Goal: Task Accomplishment & Management: Complete application form

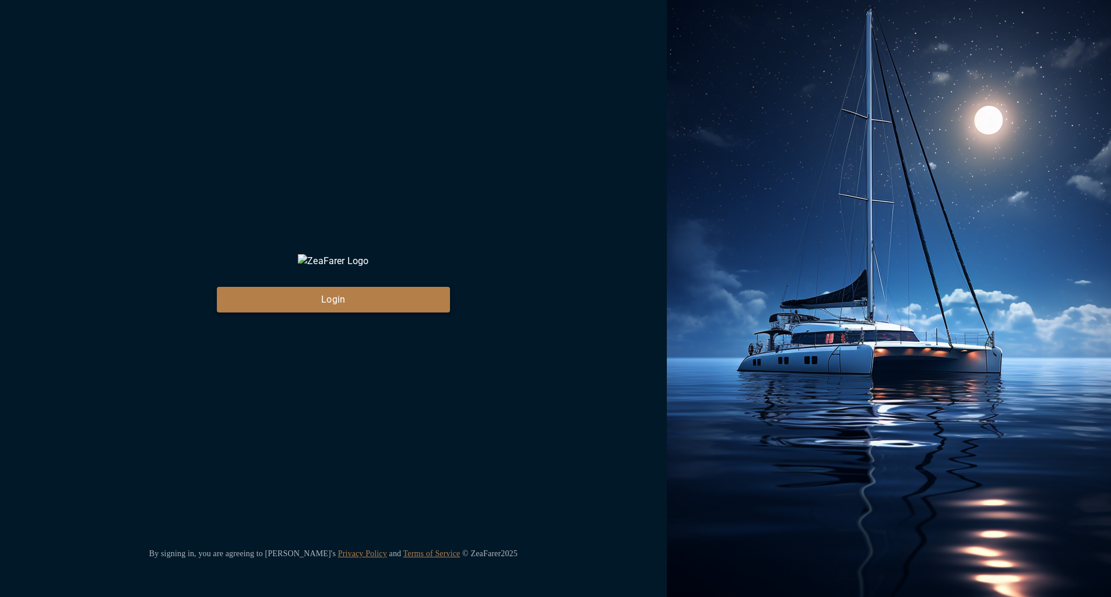
click at [328, 309] on button "Login" at bounding box center [333, 300] width 233 height 26
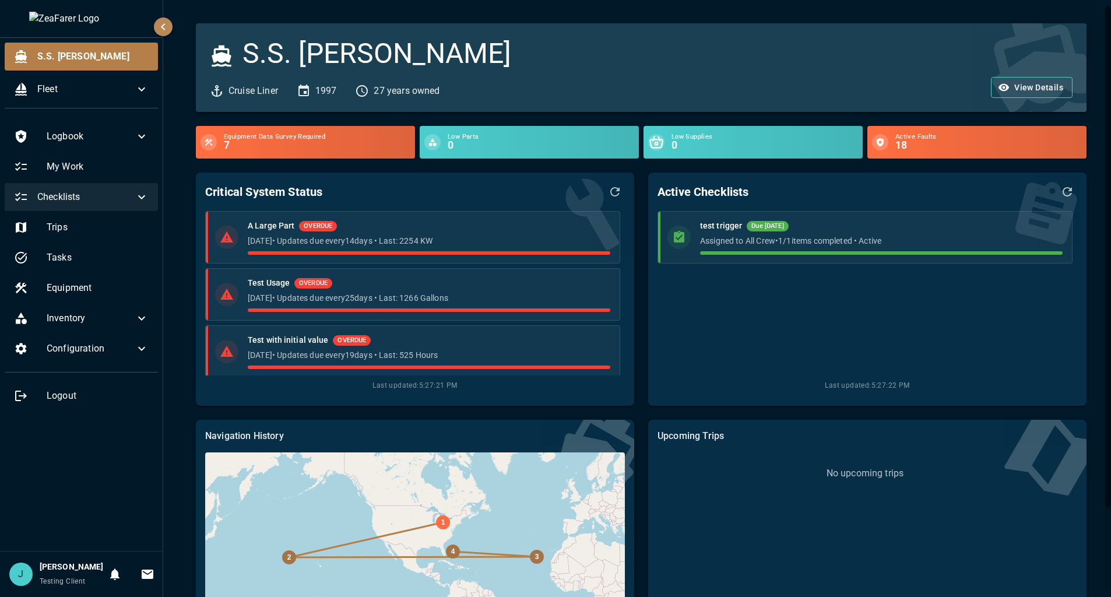
click at [122, 189] on div "Checklists" at bounding box center [81, 197] width 153 height 28
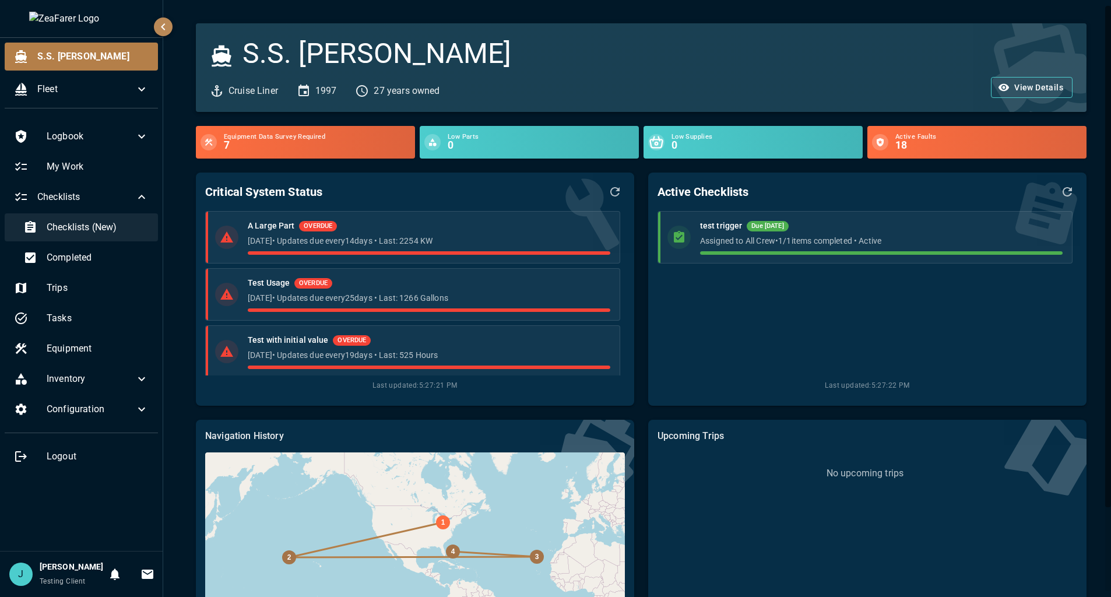
click at [114, 221] on span "Checklists (New)" at bounding box center [98, 227] width 102 height 14
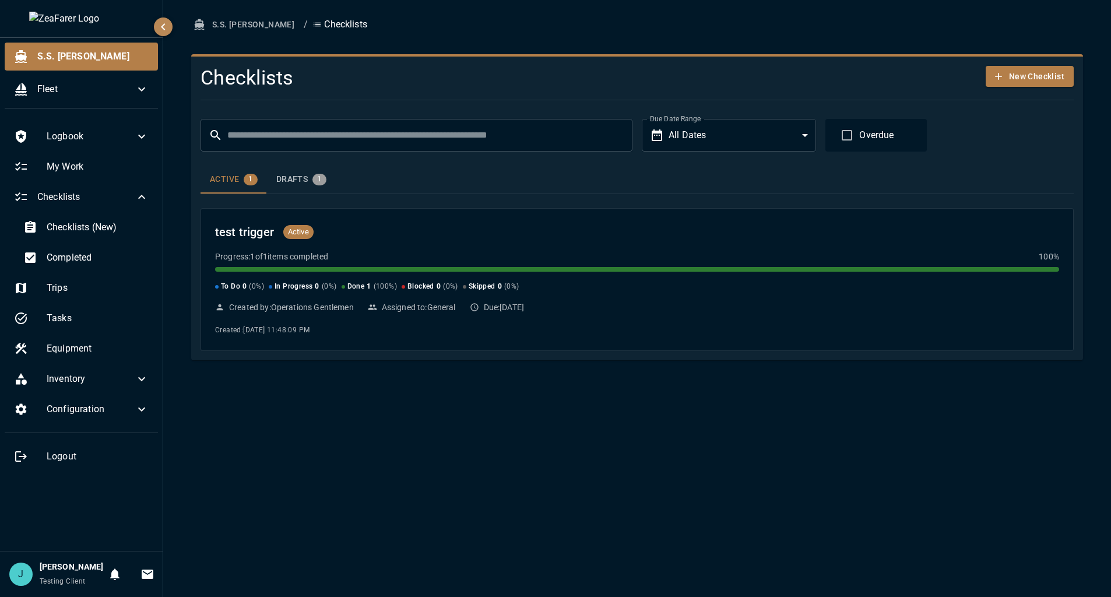
click at [290, 170] on button "Drafts 1" at bounding box center [301, 180] width 69 height 28
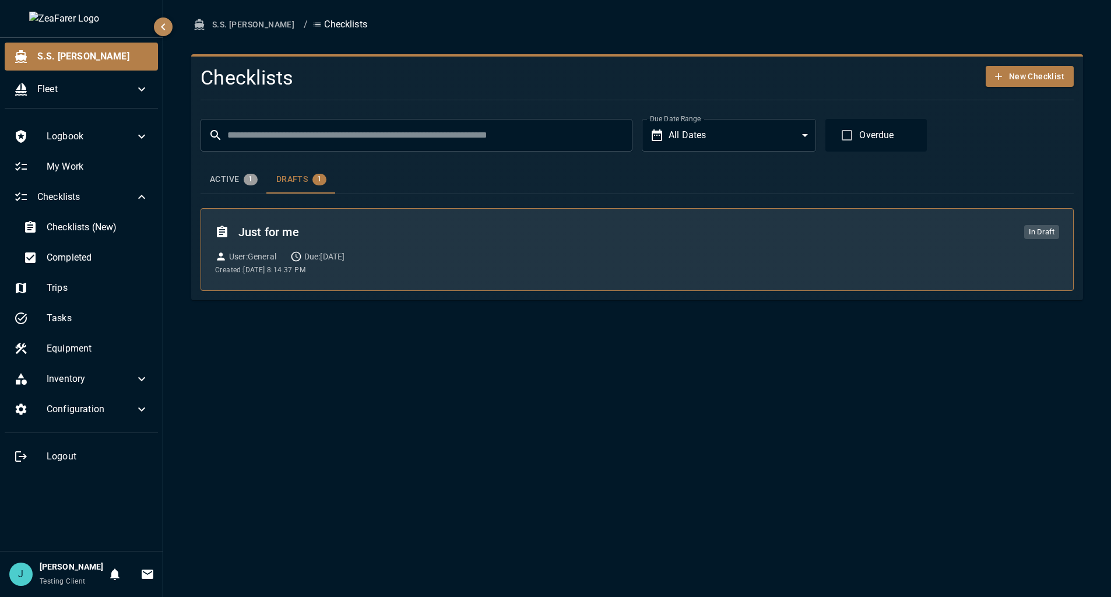
click at [472, 231] on h6 "Just for me" at bounding box center [626, 232] width 776 height 19
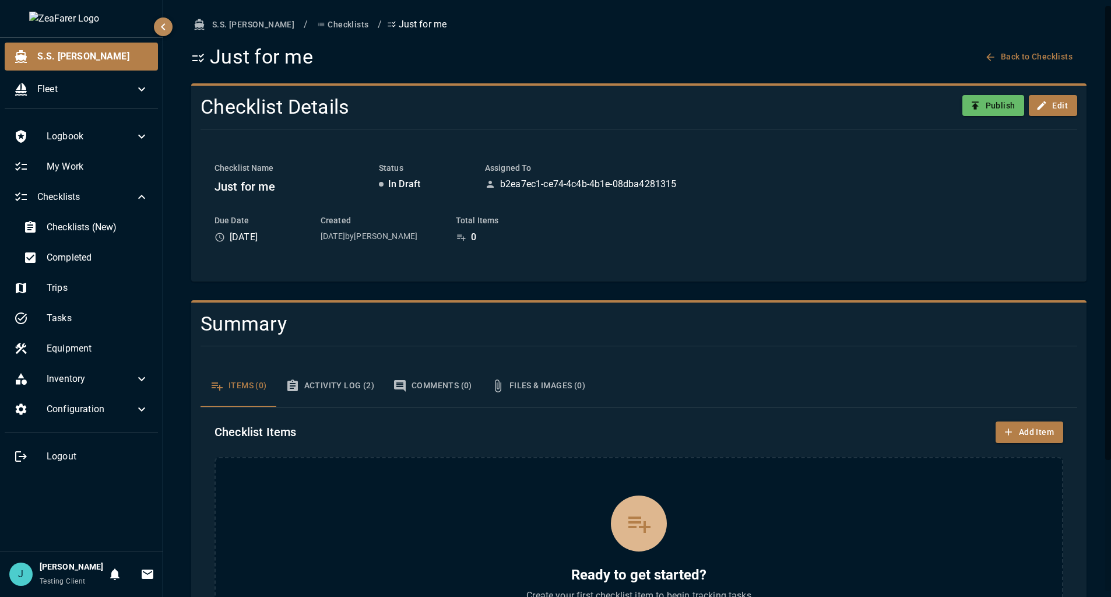
click at [1043, 416] on div "Checklist Items Add Item Ready to get started? Create your first checklist item…" at bounding box center [639, 576] width 877 height 339
click at [1026, 427] on button "Add Item" at bounding box center [1030, 432] width 68 height 22
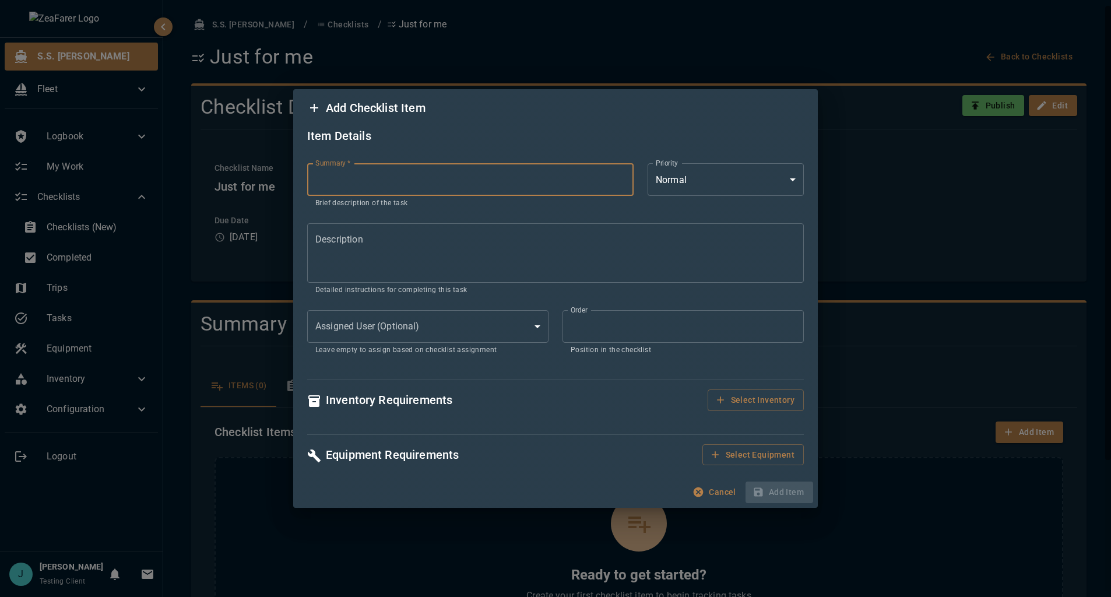
click at [396, 191] on input "Summary   *" at bounding box center [470, 179] width 326 height 33
type input "********"
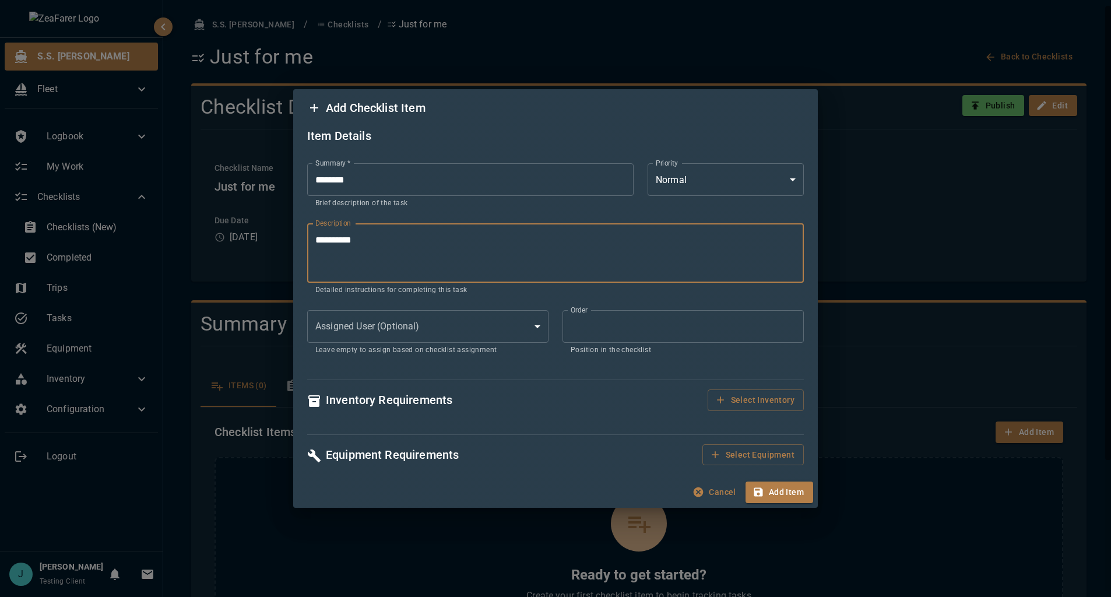
type textarea "**********"
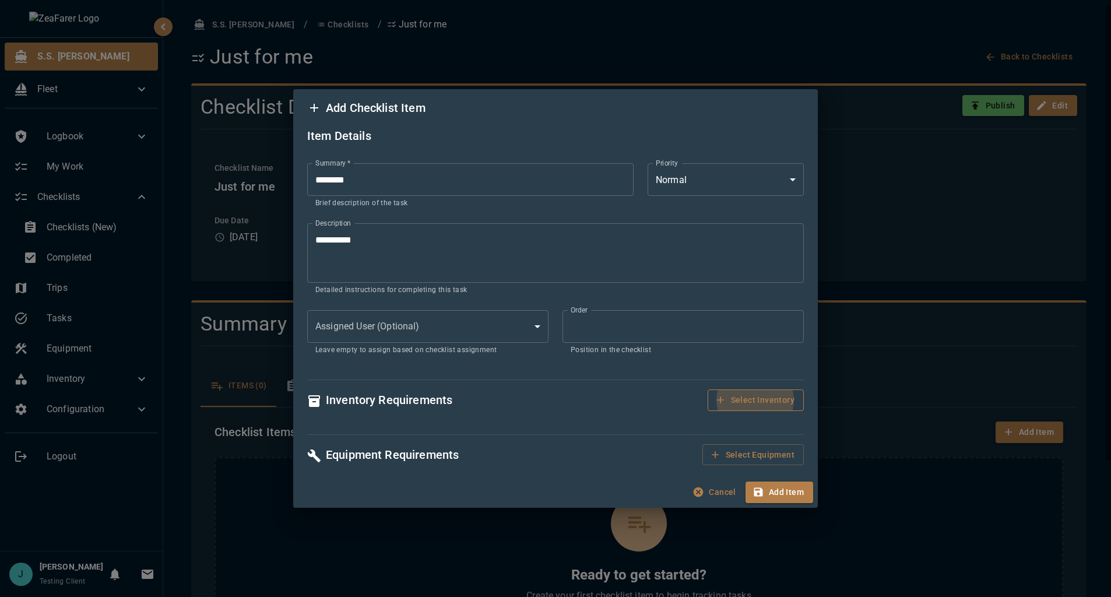
click at [740, 396] on button "Select Inventory" at bounding box center [756, 400] width 96 height 22
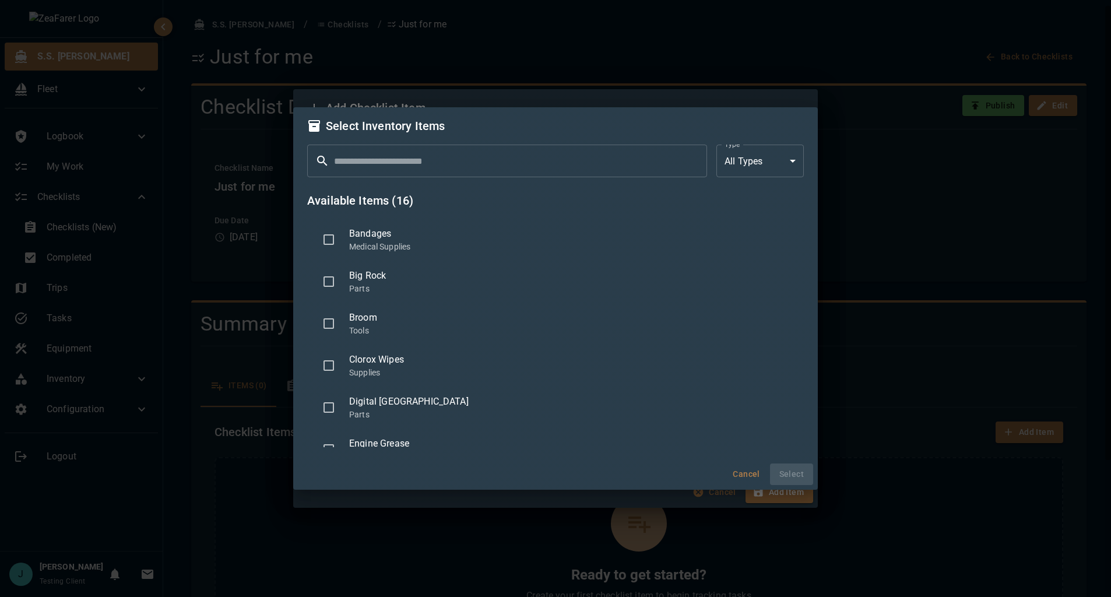
click at [479, 278] on span "Big Rock" at bounding box center [571, 276] width 445 height 14
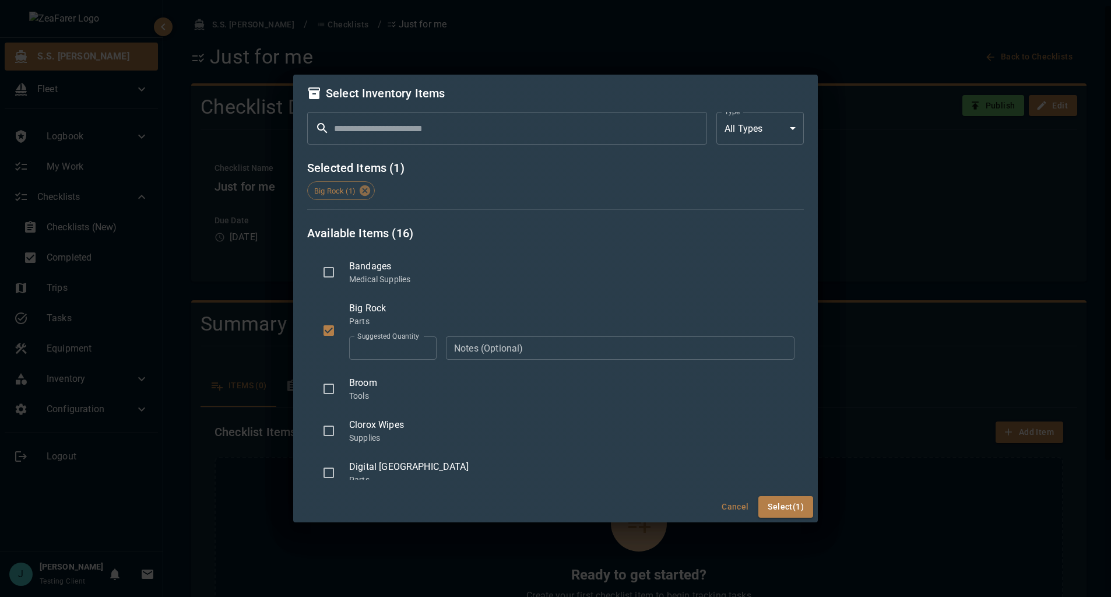
click at [496, 451] on div "Clorox Wipes Supplies" at bounding box center [555, 431] width 497 height 42
click at [803, 511] on button "Select (2)" at bounding box center [785, 507] width 55 height 22
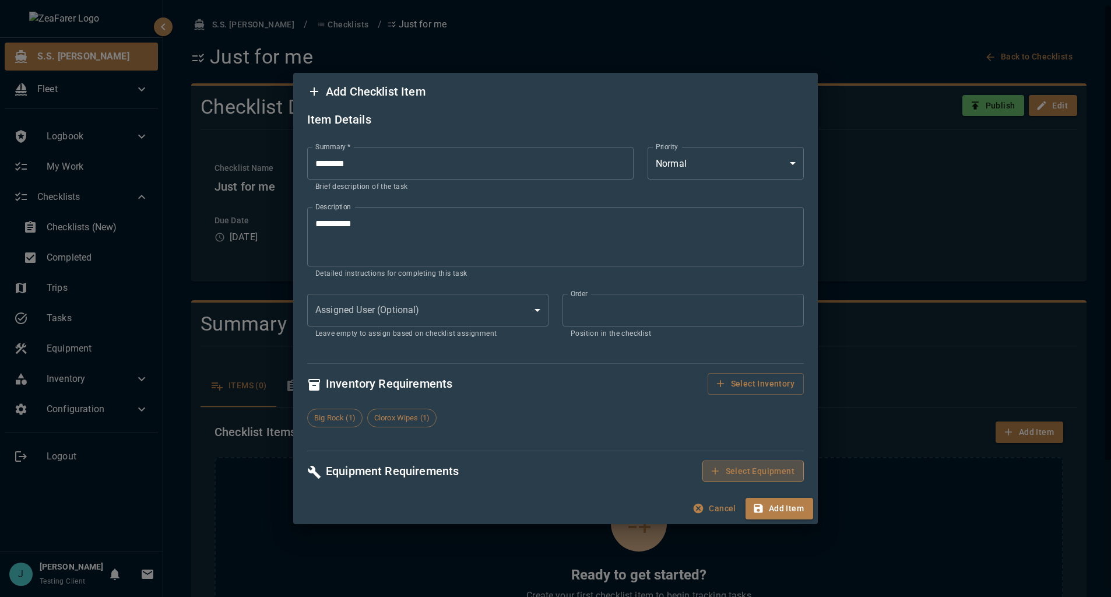
click at [739, 468] on button "Select Equipment" at bounding box center [752, 472] width 101 height 22
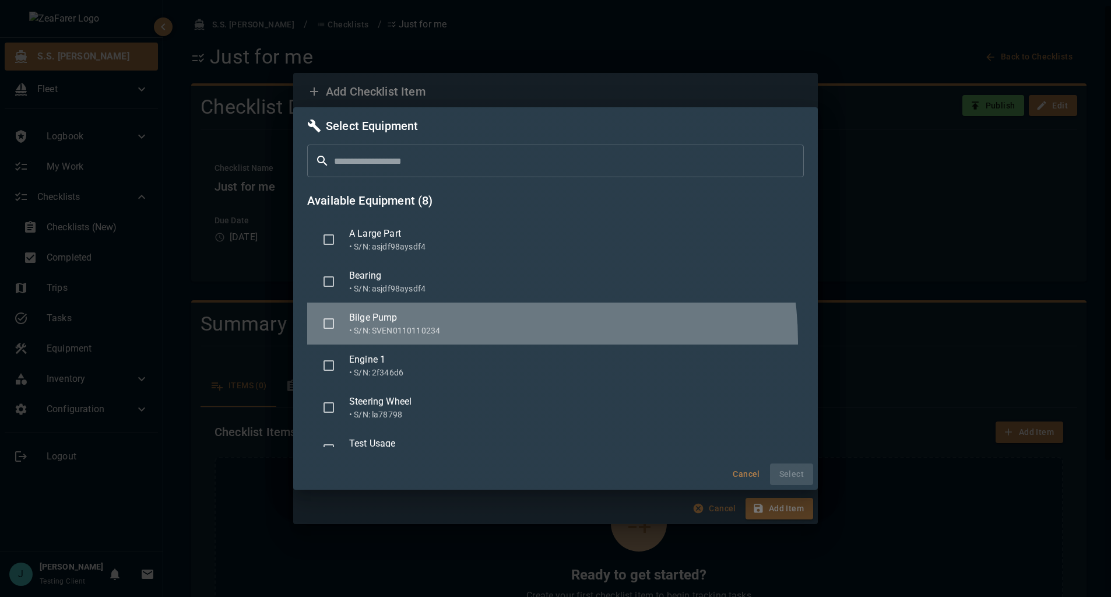
click at [479, 341] on div "Bilge Pump • S/N: SVEN0110110234" at bounding box center [555, 324] width 497 height 42
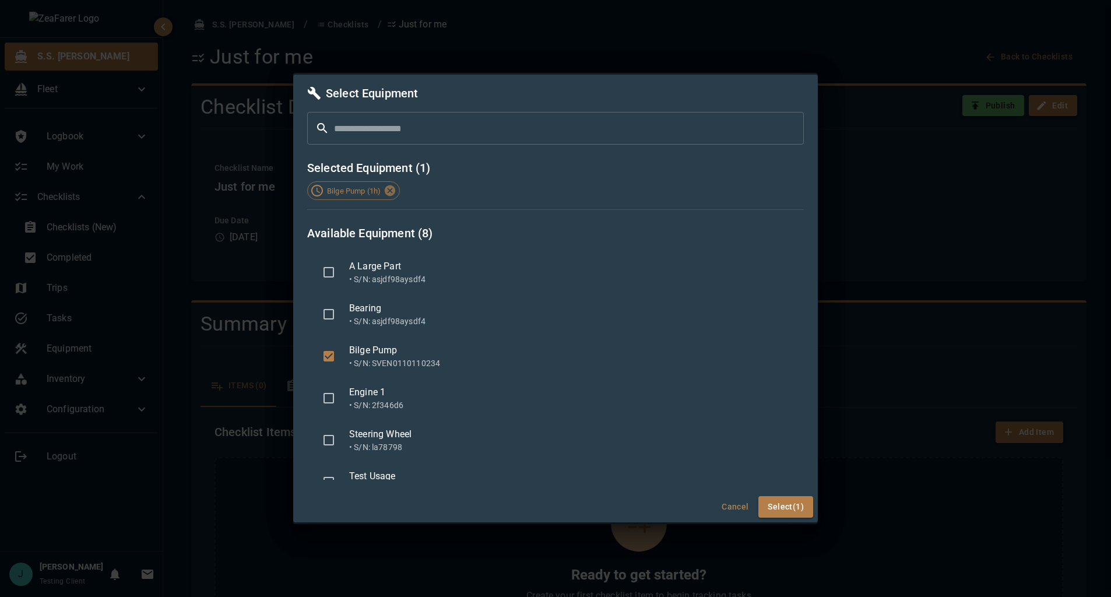
click at [496, 291] on div "A Large Part • S/N: asjdf98aysdf4" at bounding box center [555, 272] width 497 height 42
click at [791, 507] on button "Select (2)" at bounding box center [785, 507] width 55 height 22
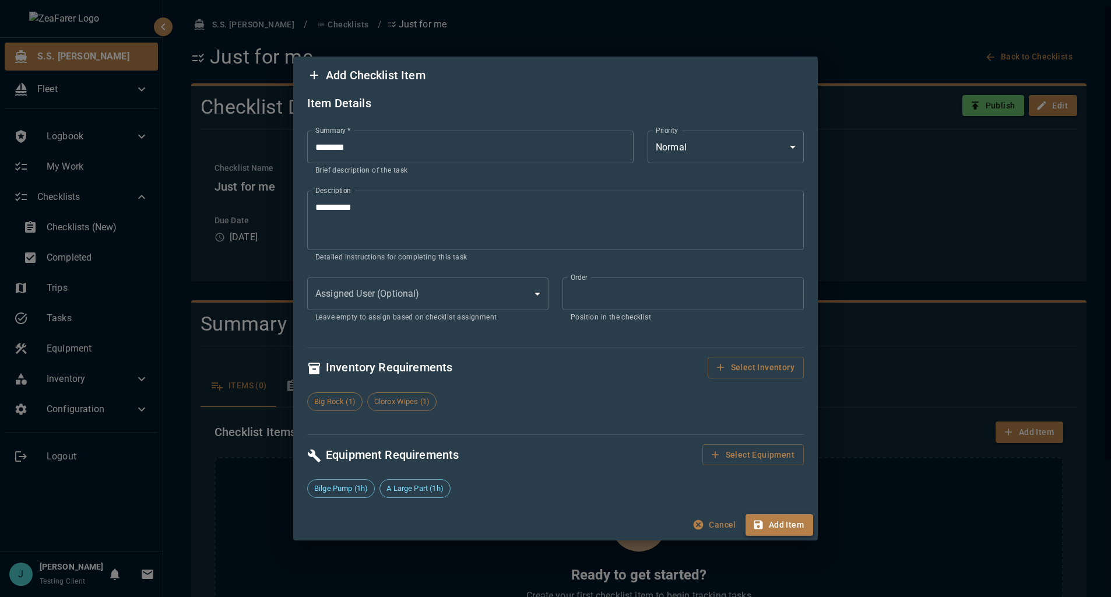
click at [797, 526] on button "Add Item" at bounding box center [780, 525] width 68 height 22
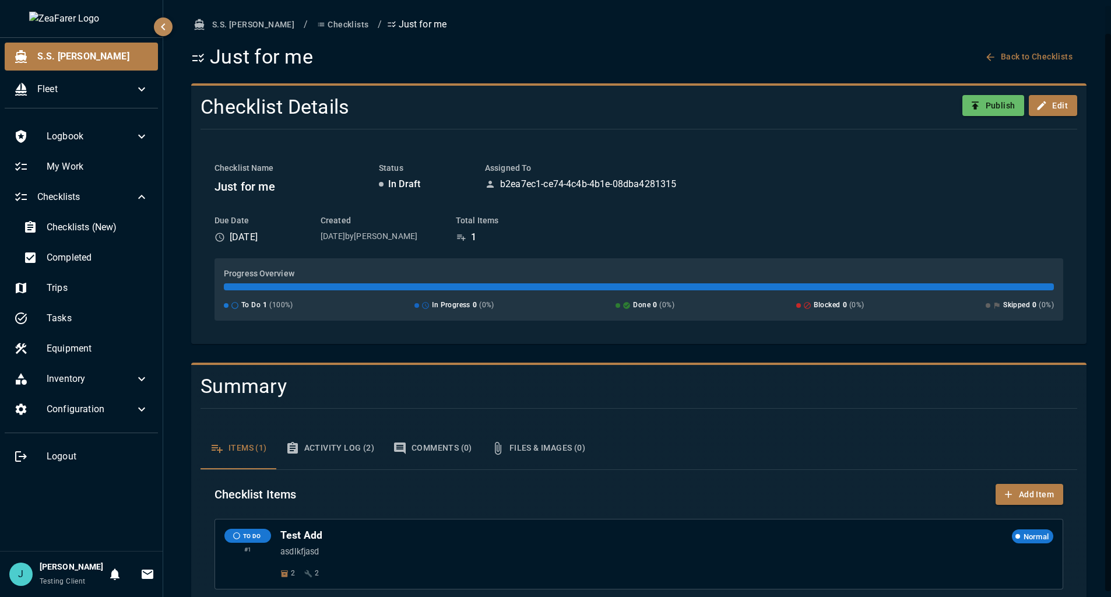
scroll to position [30, 0]
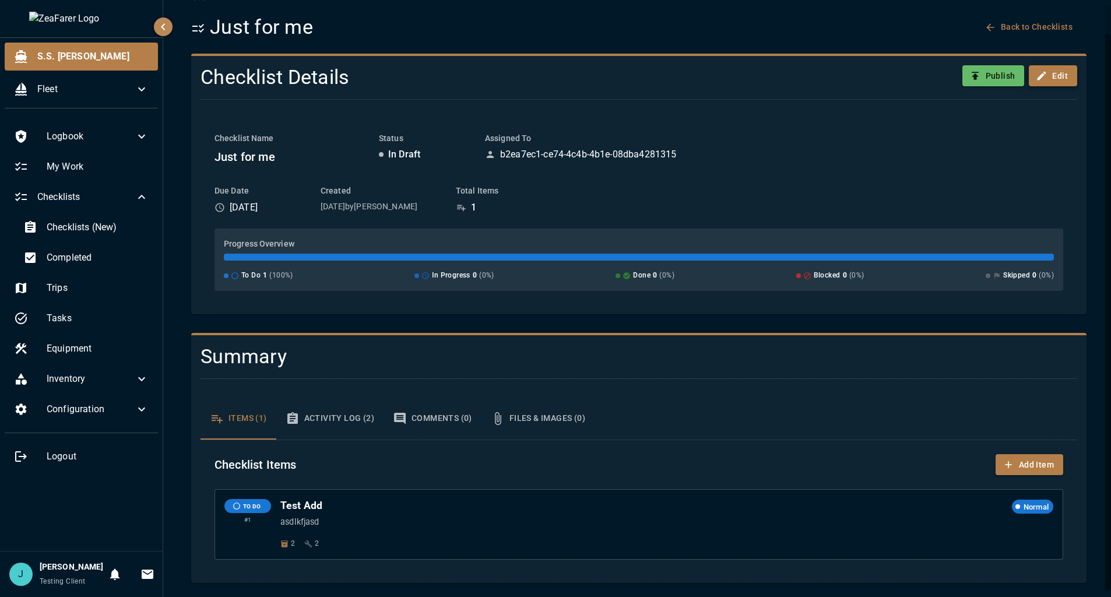
click at [1042, 79] on button "Edit" at bounding box center [1053, 76] width 48 height 22
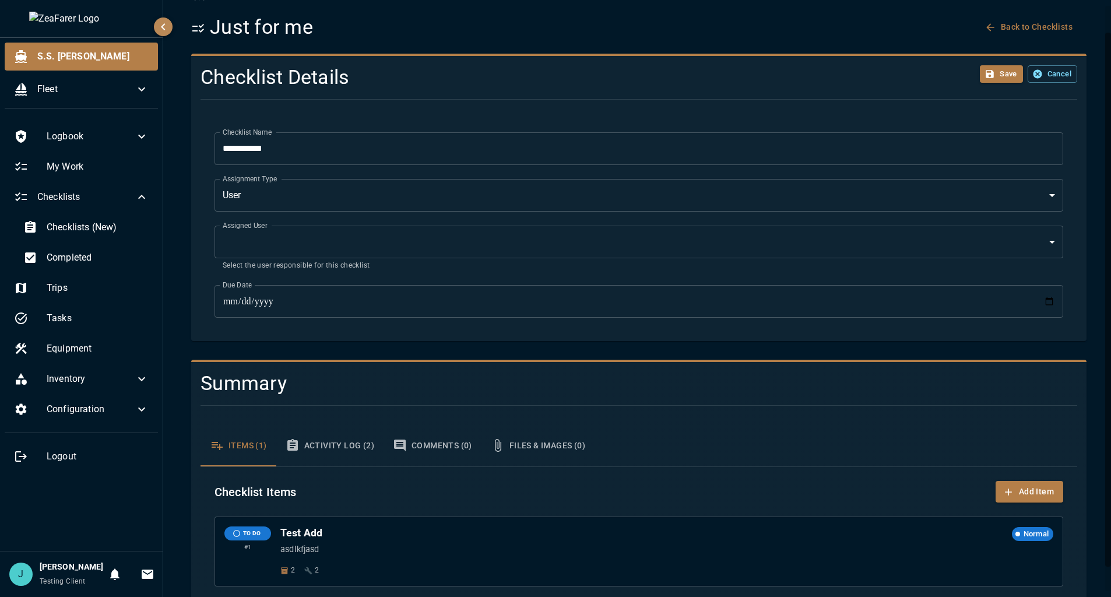
click at [433, 193] on body "**********" at bounding box center [555, 298] width 1111 height 597
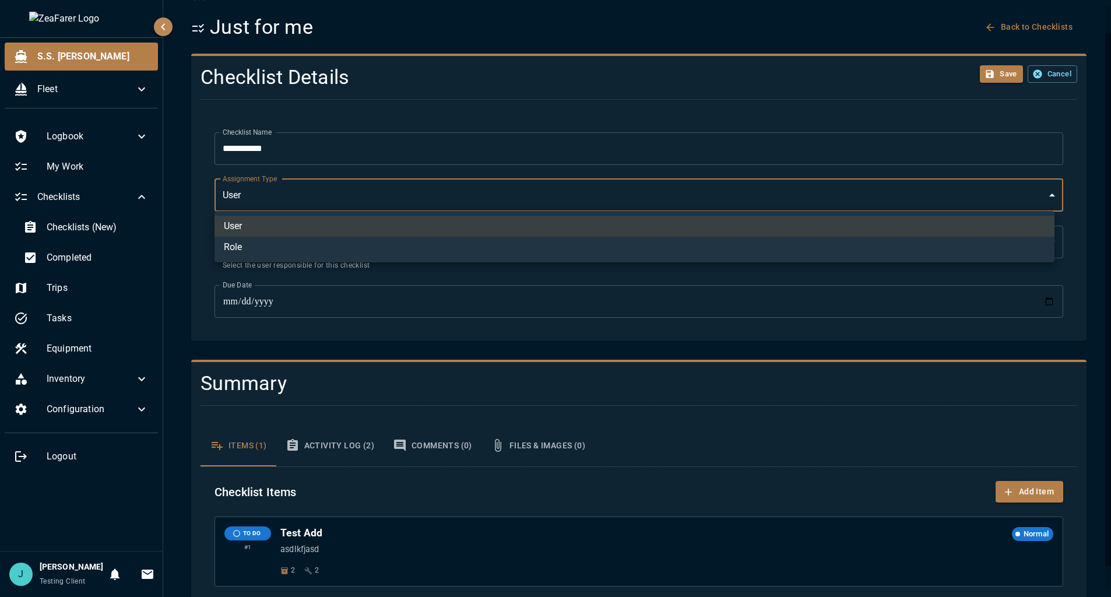
click at [455, 195] on div at bounding box center [555, 298] width 1111 height 597
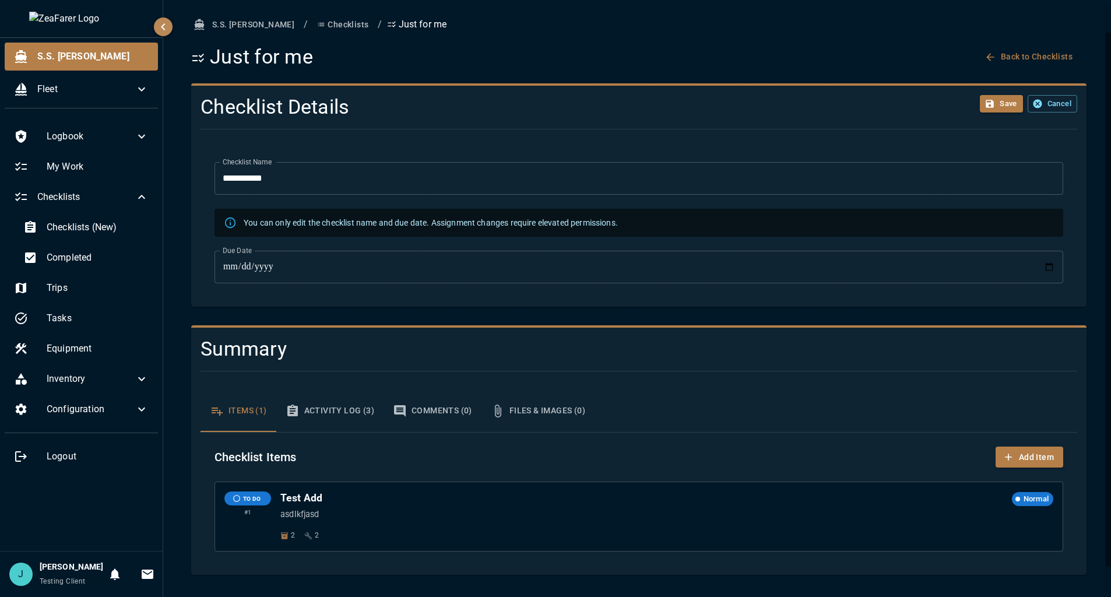
scroll to position [0, 0]
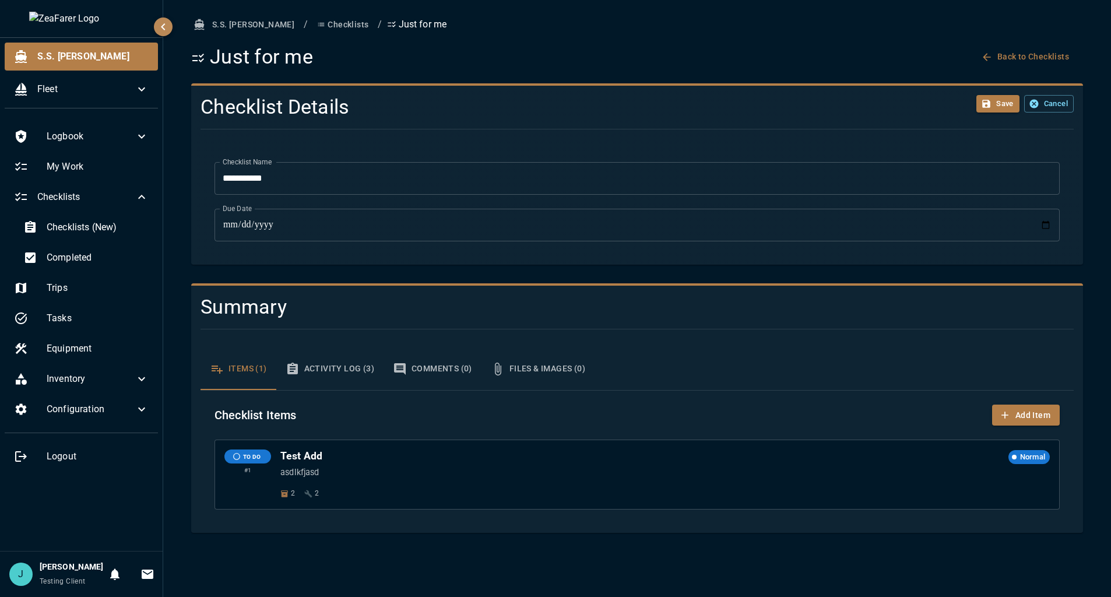
click at [1043, 113] on div "Save Cancel" at bounding box center [926, 103] width 294 height 34
click at [1047, 101] on button "Cancel" at bounding box center [1049, 104] width 50 height 18
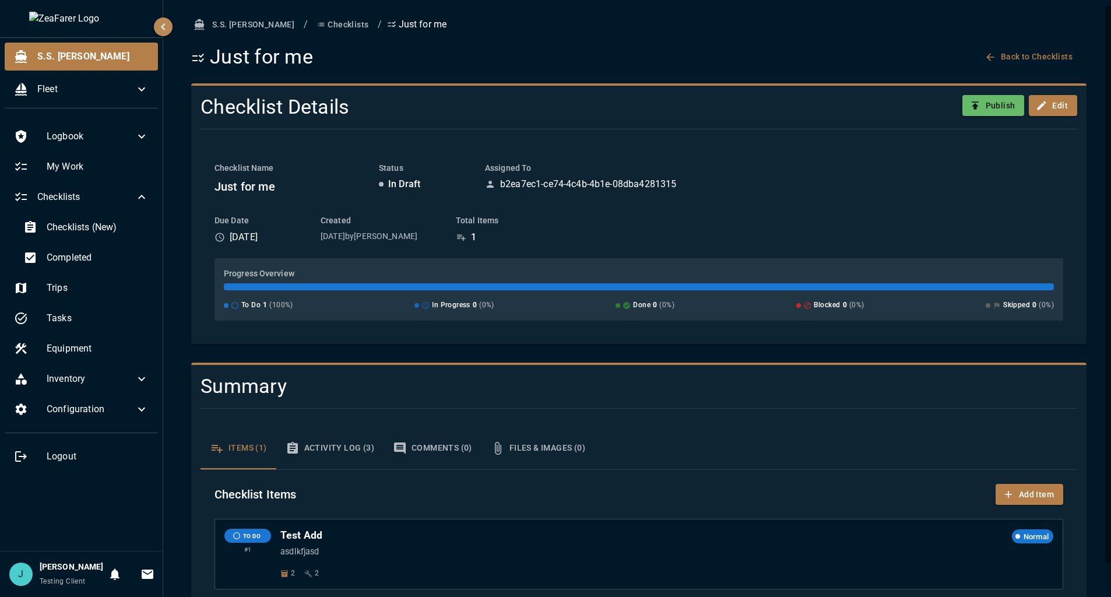
click at [543, 184] on p "b2ea7ec1-ce74-4c4b-4b1e-08dba4281315" at bounding box center [588, 184] width 176 height 14
click at [313, 29] on button "Checklists" at bounding box center [342, 25] width 61 height 22
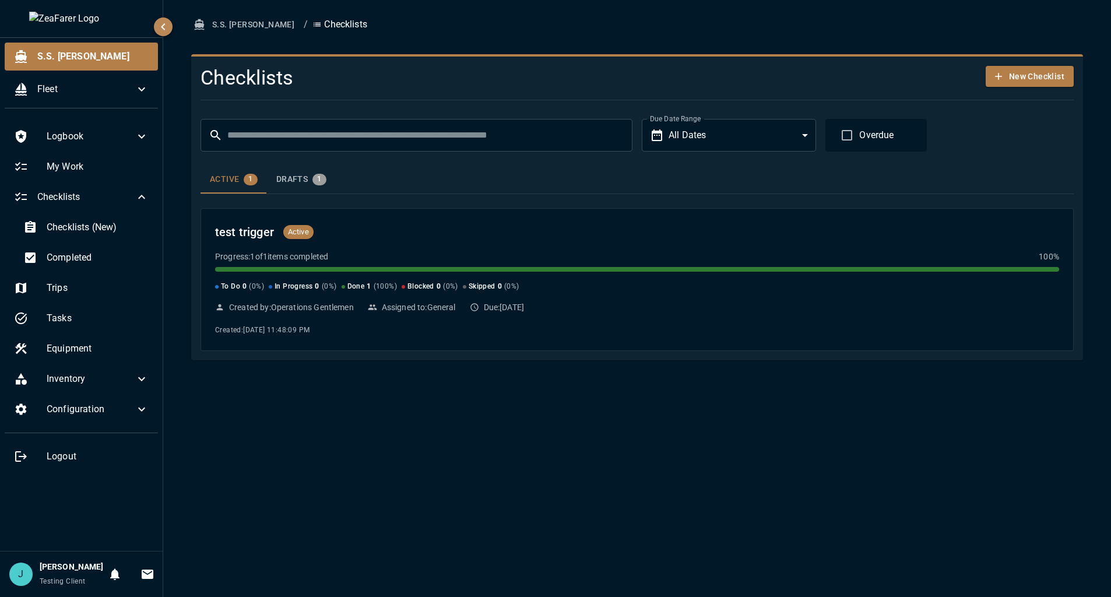
click at [311, 188] on button "Drafts 1" at bounding box center [301, 180] width 69 height 28
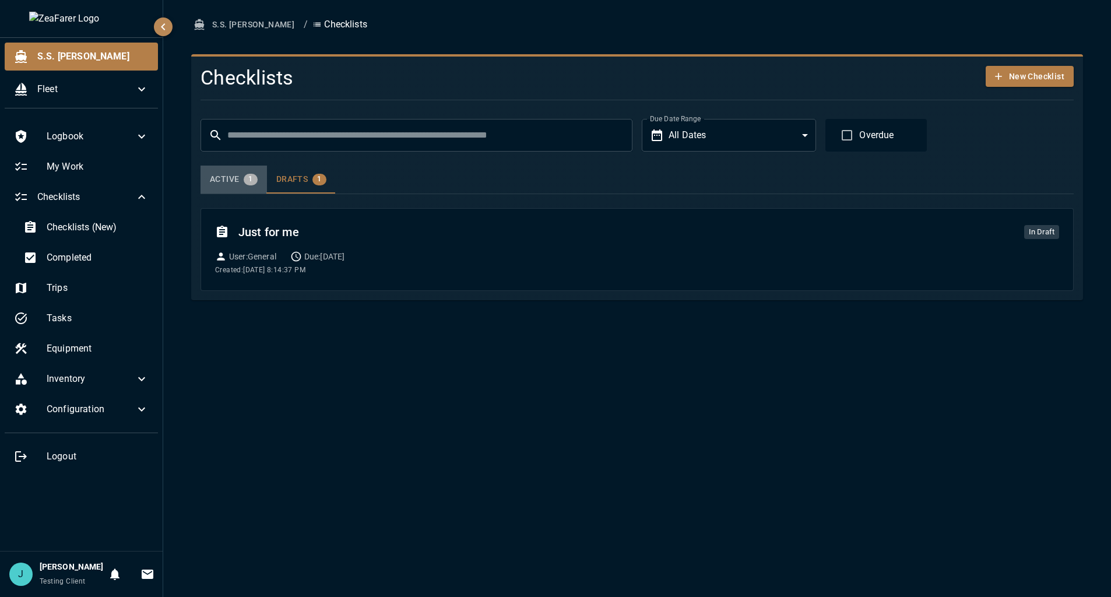
click at [221, 181] on div "Active 1" at bounding box center [234, 180] width 48 height 12
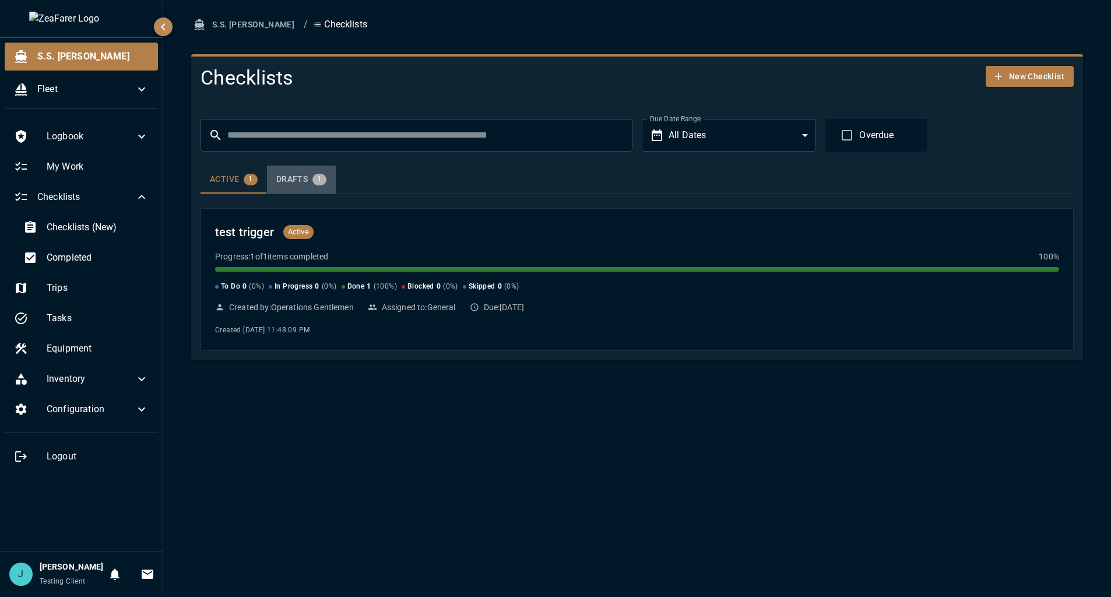
click at [311, 167] on button "Drafts 1" at bounding box center [301, 180] width 69 height 28
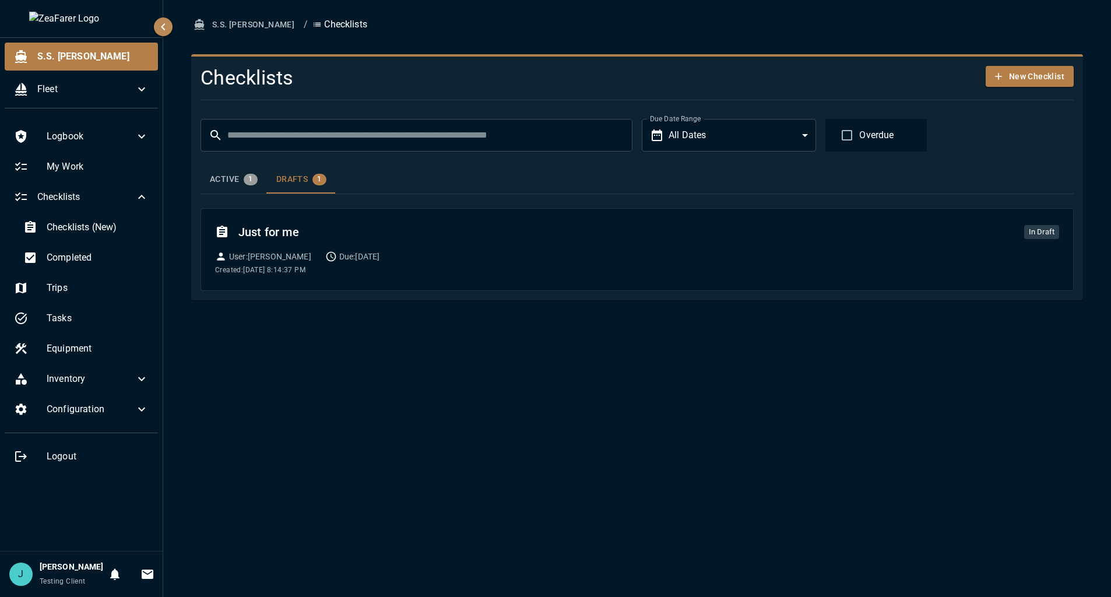
click at [229, 177] on div "Active 1" at bounding box center [234, 180] width 48 height 12
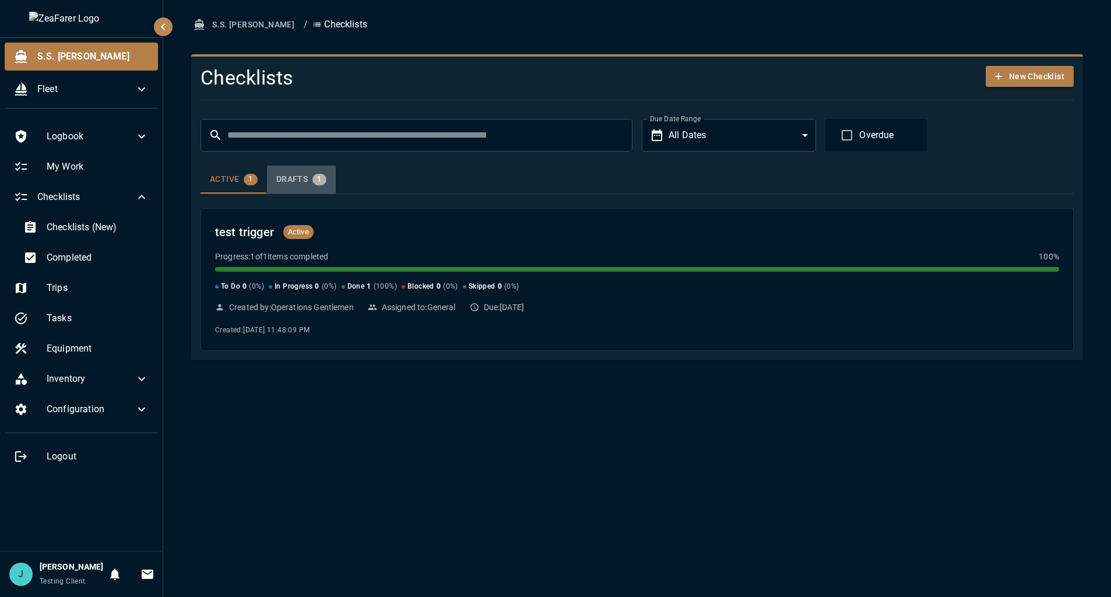
click at [298, 175] on div "Drafts 1" at bounding box center [301, 180] width 50 height 12
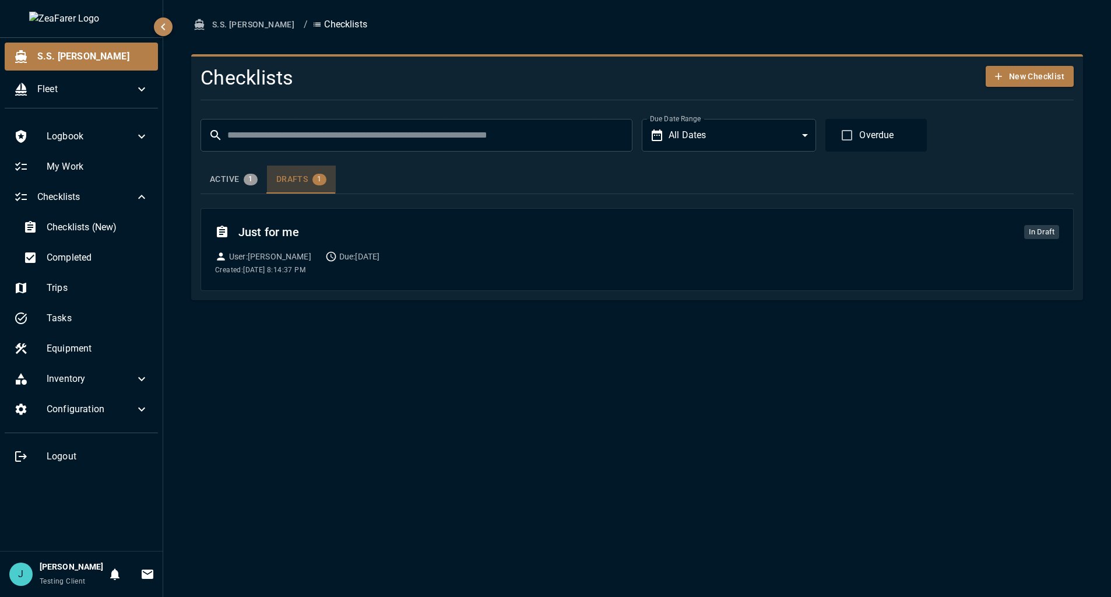
click at [298, 175] on div "Drafts 1" at bounding box center [301, 180] width 50 height 12
click at [382, 296] on div "Checklists New Checklist ​ ​ Due Date Range All Dates *** Due Date Range Overdu…" at bounding box center [637, 177] width 892 height 246
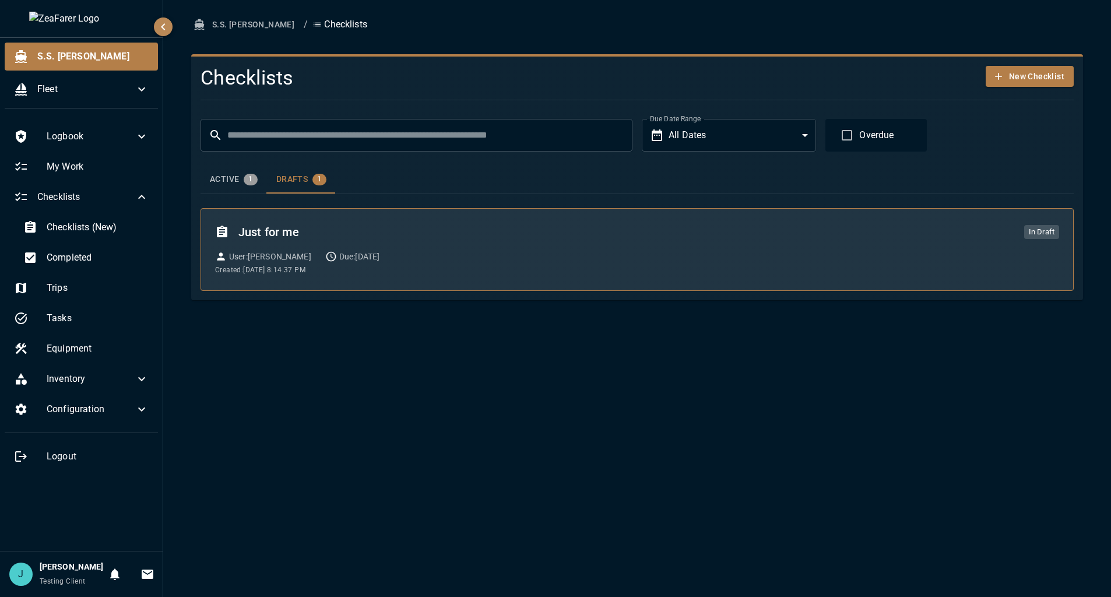
click at [433, 263] on div "Just for me In Draft User : [PERSON_NAME] Due: [DATE] Created: [DATE] 8:14:37 PM" at bounding box center [637, 250] width 844 height 54
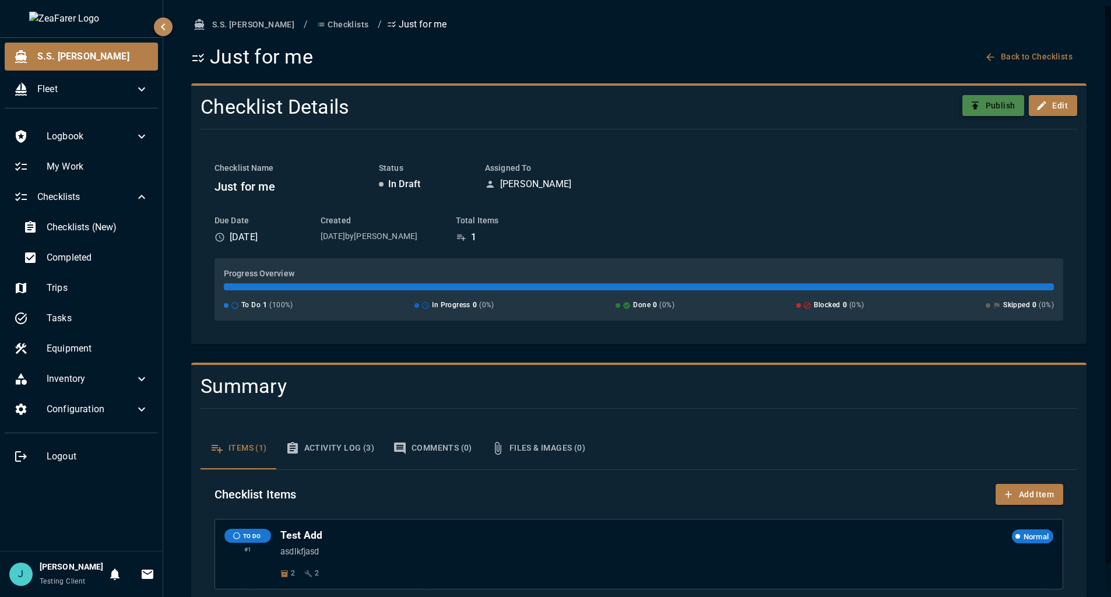
click at [984, 99] on button "Publish" at bounding box center [993, 106] width 62 height 22
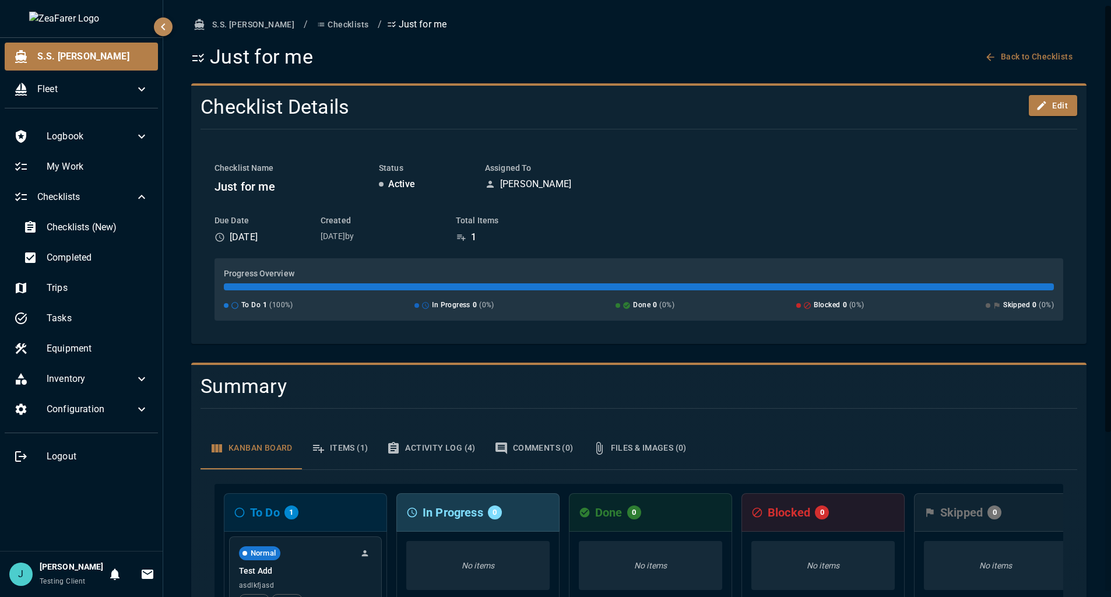
click at [312, 24] on button "Checklists" at bounding box center [342, 25] width 61 height 22
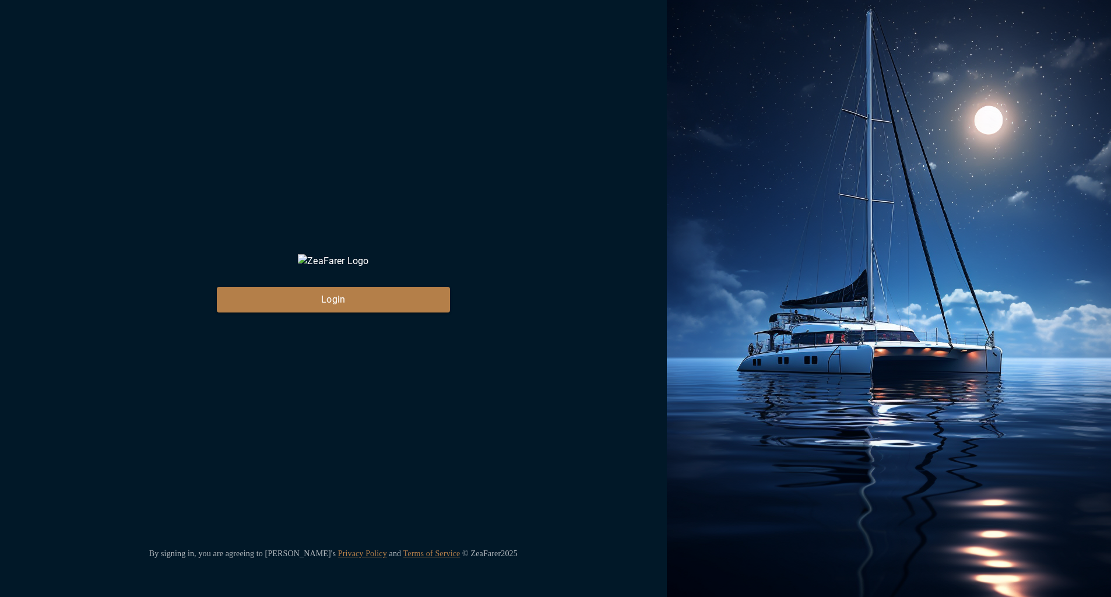
click at [630, 340] on div "ZeaFarer Login By signing in, you are agreeing to Zeafarer's Privacy Policy and…" at bounding box center [333, 298] width 667 height 597
click at [398, 312] on button "Login" at bounding box center [333, 300] width 233 height 26
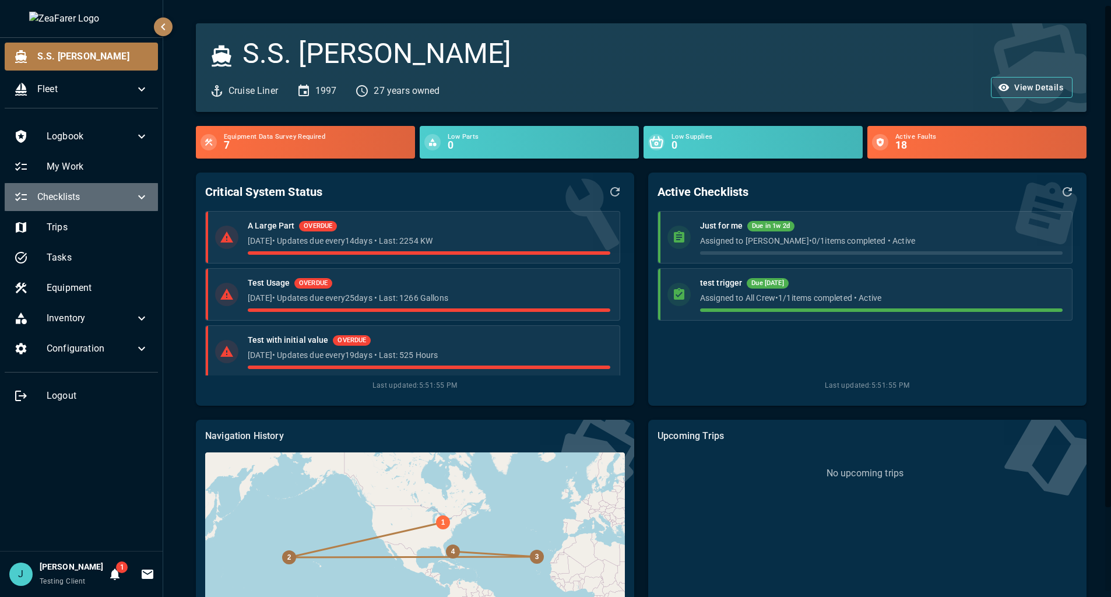
click at [109, 195] on span "Checklists" at bounding box center [85, 197] width 97 height 14
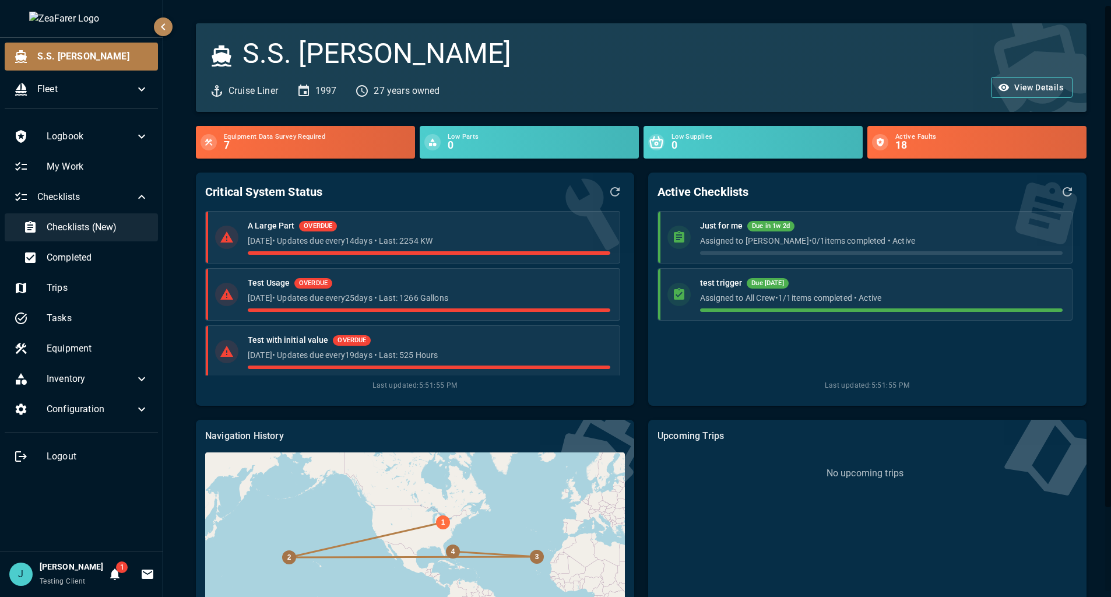
click at [120, 236] on div "Checklists (New)" at bounding box center [86, 227] width 144 height 28
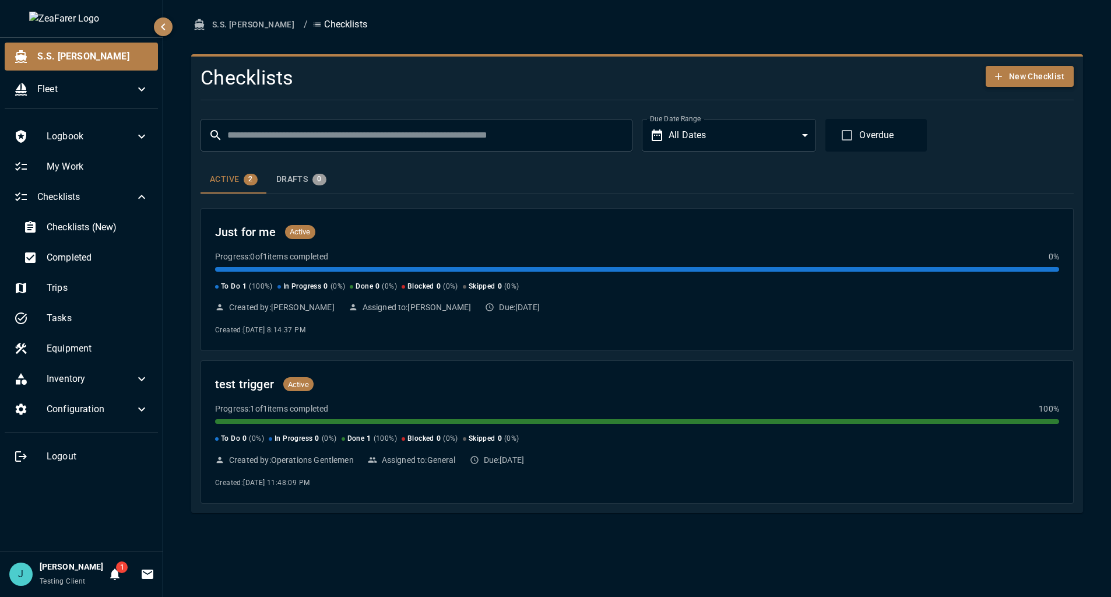
click at [1035, 67] on button "New Checklist" at bounding box center [1030, 77] width 88 height 22
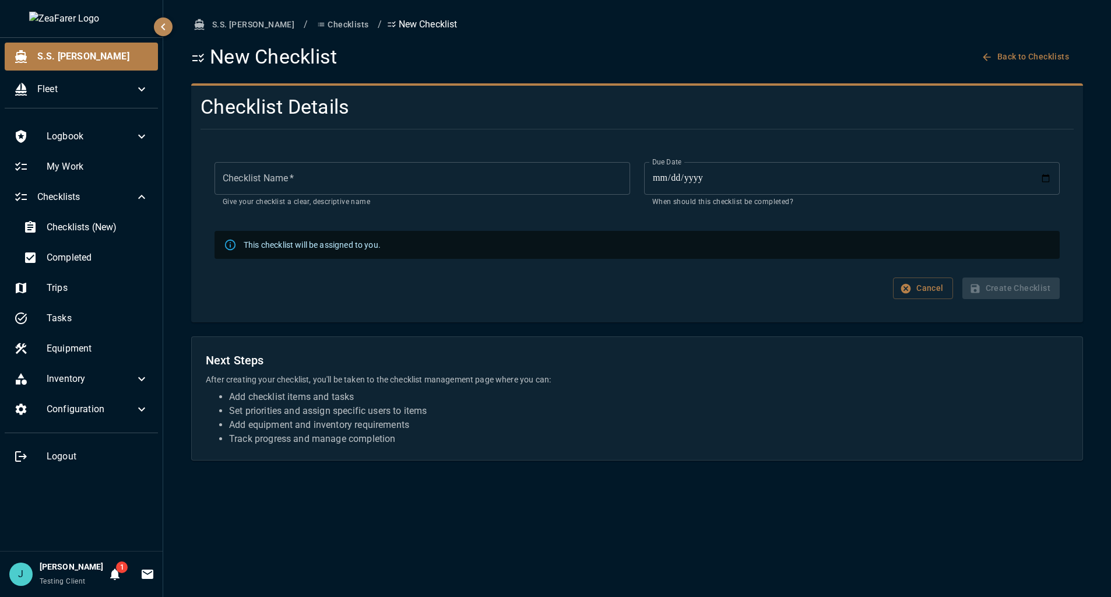
click at [308, 179] on input "Checklist Name   *" at bounding box center [423, 178] width 416 height 33
type input "*"
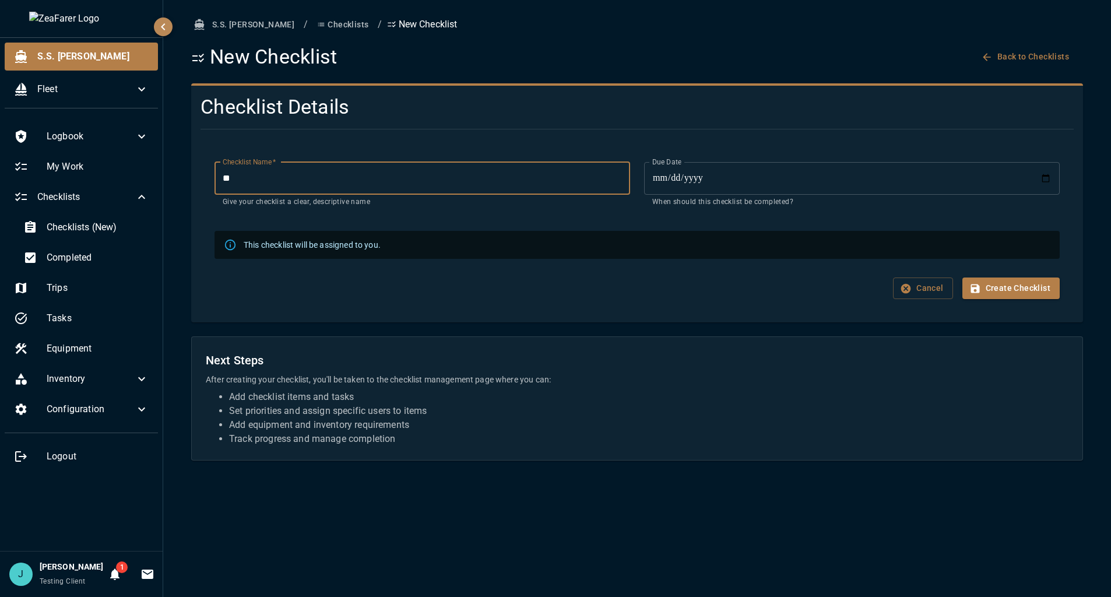
type input "*"
type input "**********"
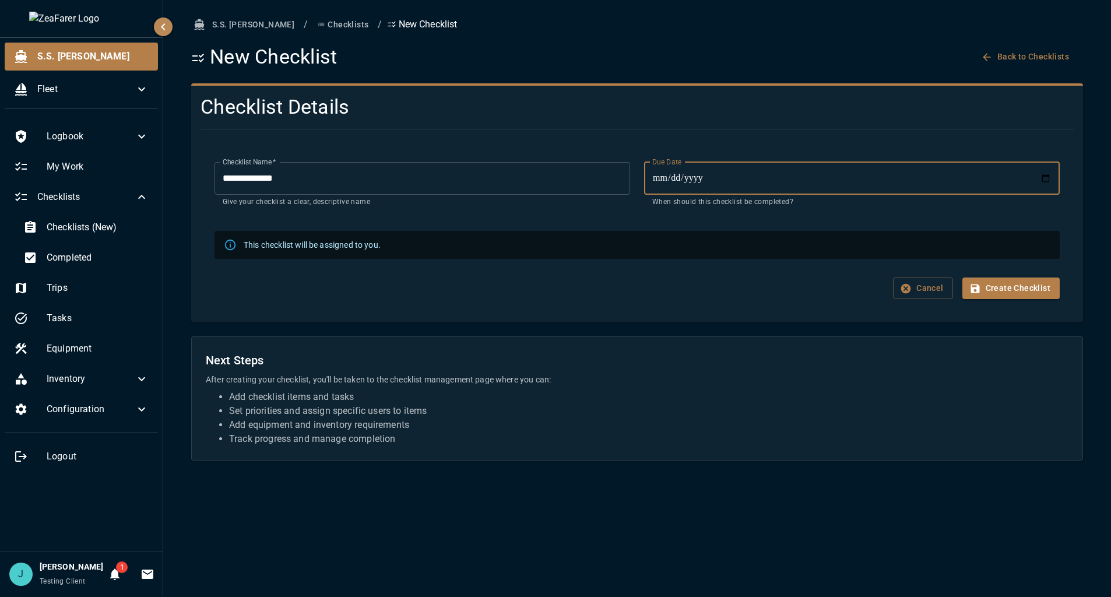
type input "**********"
click at [1033, 284] on button "Create Checklist" at bounding box center [1010, 288] width 97 height 22
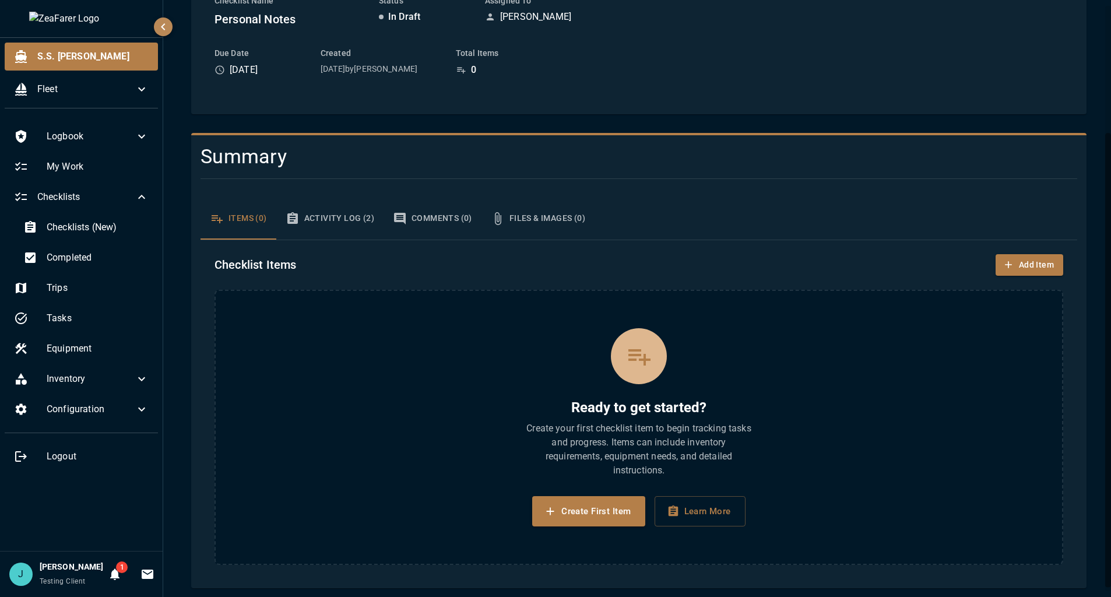
scroll to position [167, 0]
click at [599, 510] on button "Create First Item" at bounding box center [588, 511] width 113 height 30
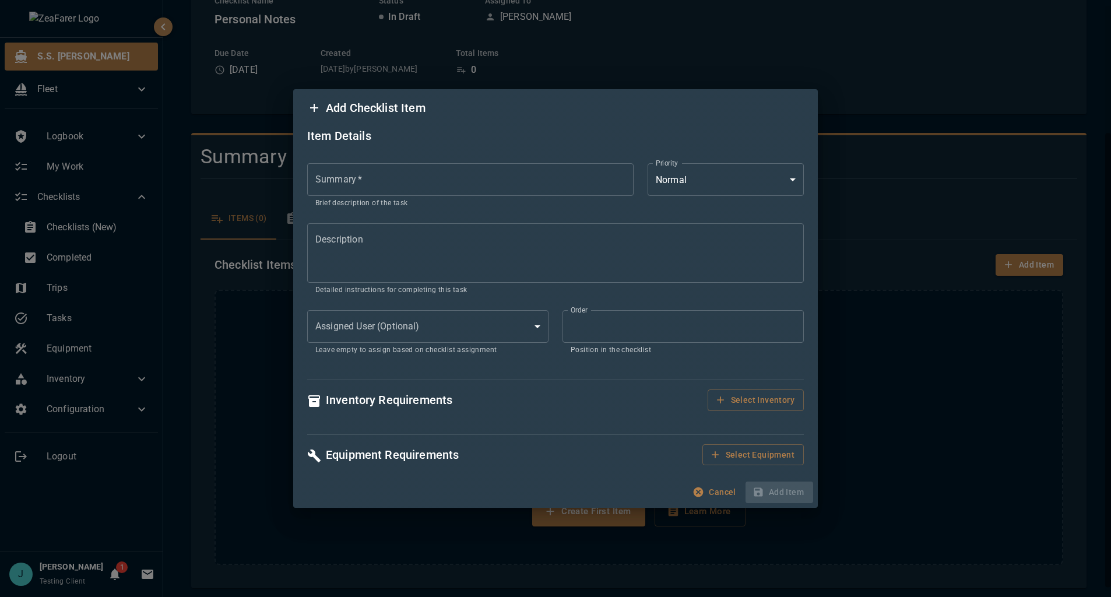
click at [403, 171] on input "Summary   *" at bounding box center [470, 179] width 326 height 33
type input "******"
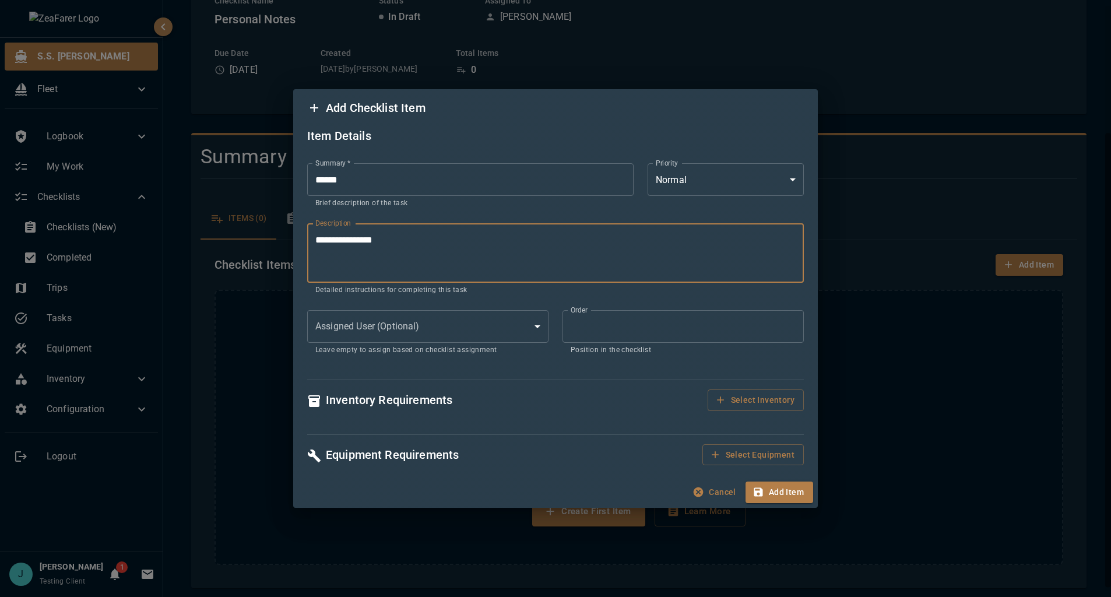
type textarea "**********"
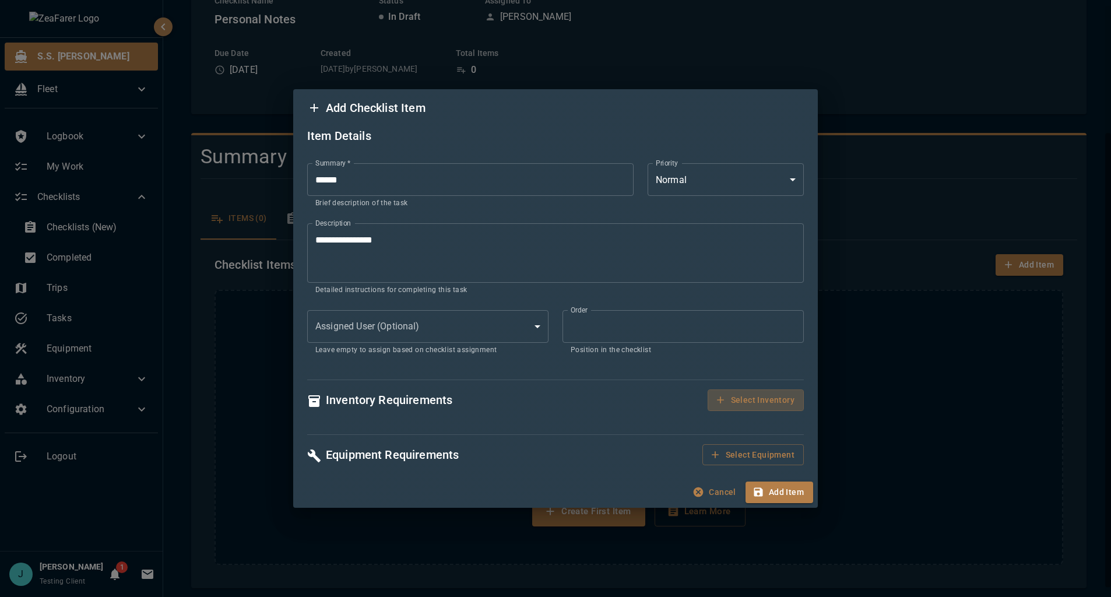
click at [708, 389] on button "Select Inventory" at bounding box center [756, 400] width 96 height 22
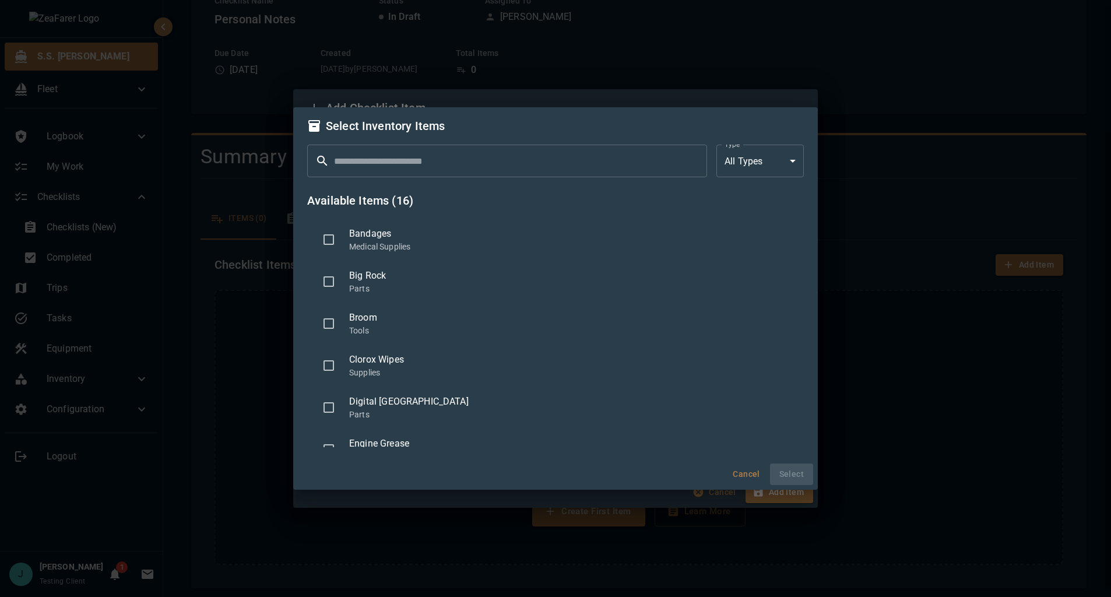
click at [353, 223] on div "Bandages Medical Supplies" at bounding box center [555, 240] width 497 height 42
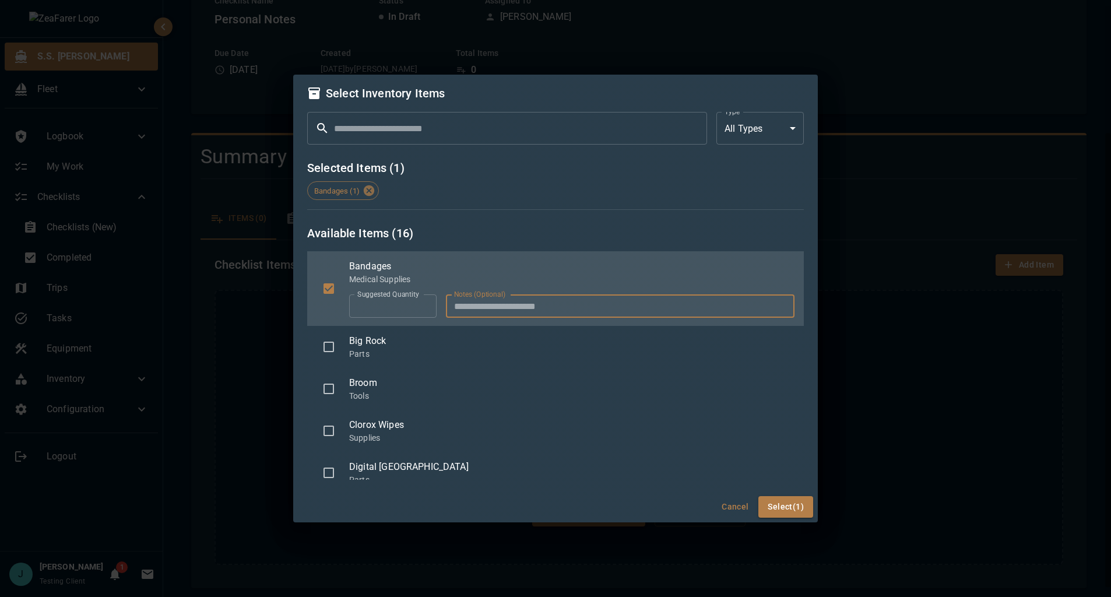
click at [574, 313] on input "Notes (Optional)" at bounding box center [620, 305] width 349 height 23
type input "***"
click at [806, 510] on button "Select (1)" at bounding box center [785, 507] width 55 height 22
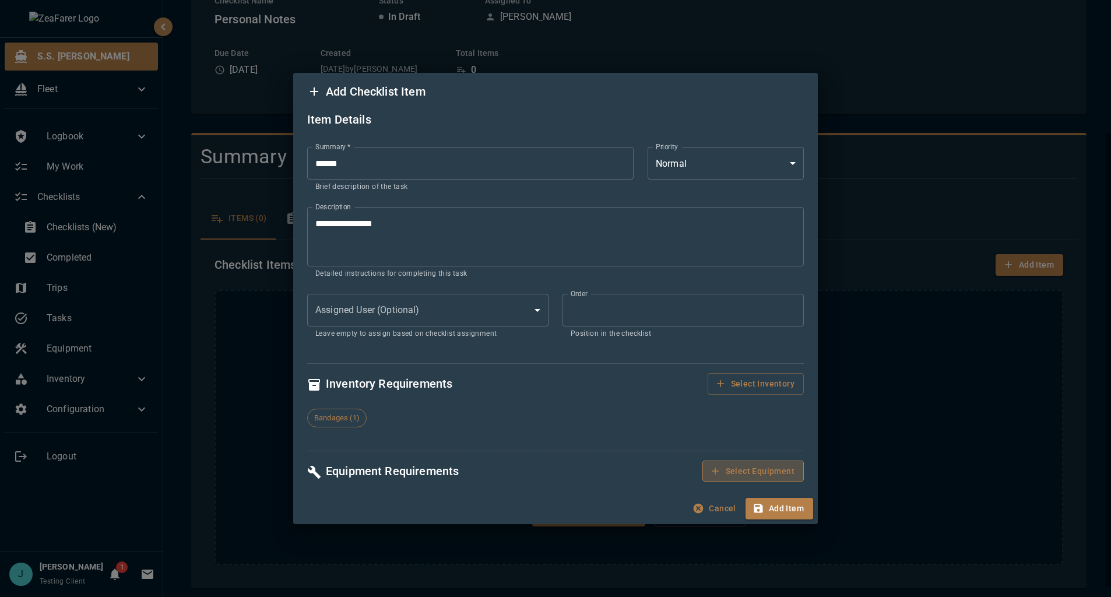
click at [756, 473] on button "Select Equipment" at bounding box center [752, 472] width 101 height 22
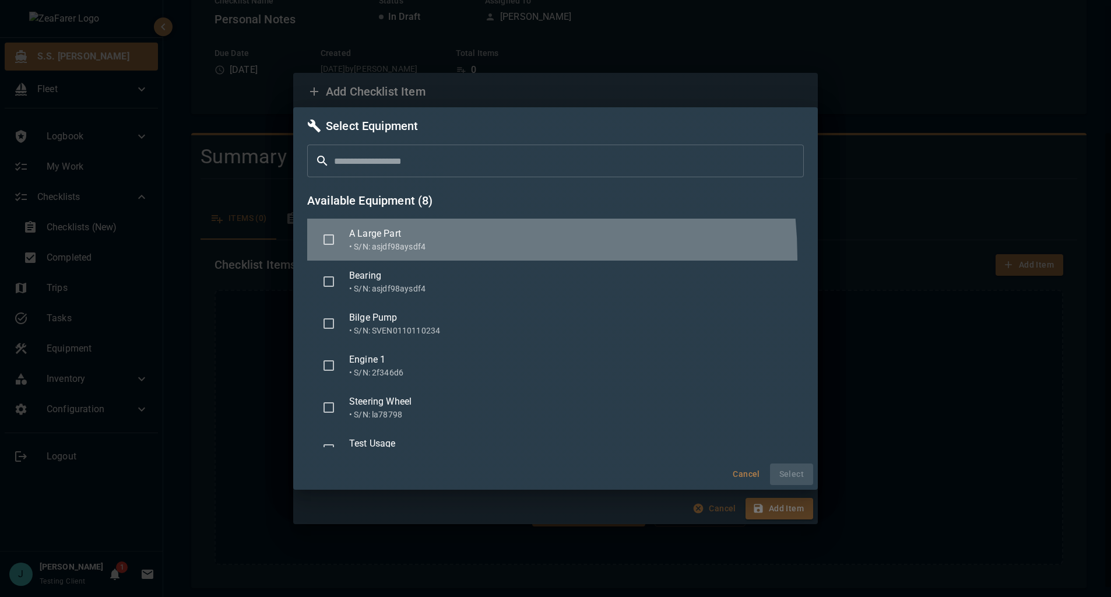
click at [398, 258] on div "A Large Part • S/N: asjdf98aysdf4" at bounding box center [555, 240] width 497 height 42
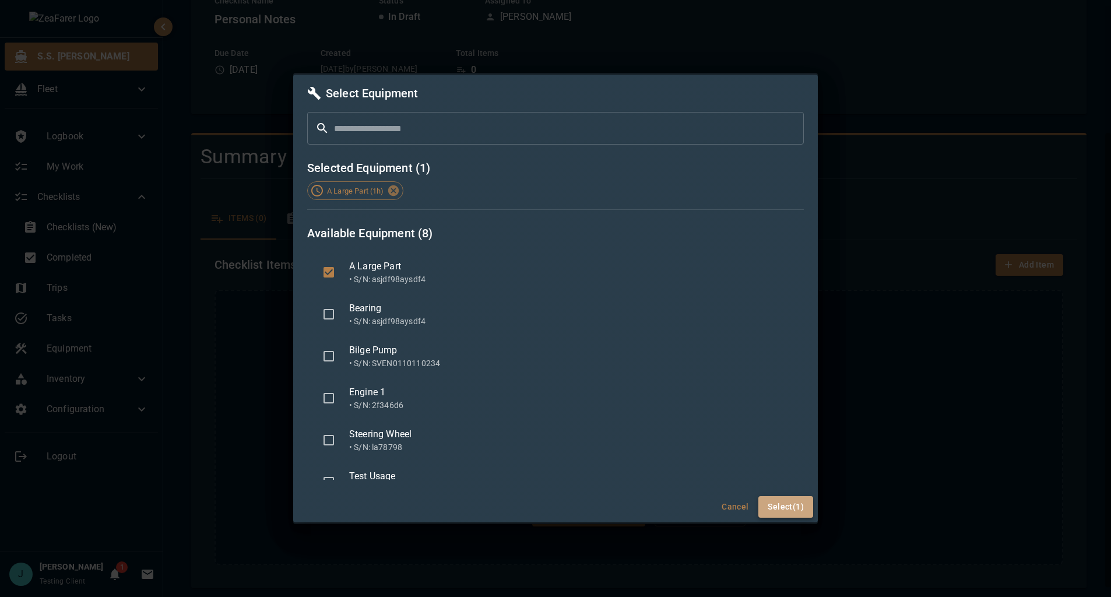
click at [793, 508] on button "Select (1)" at bounding box center [785, 507] width 55 height 22
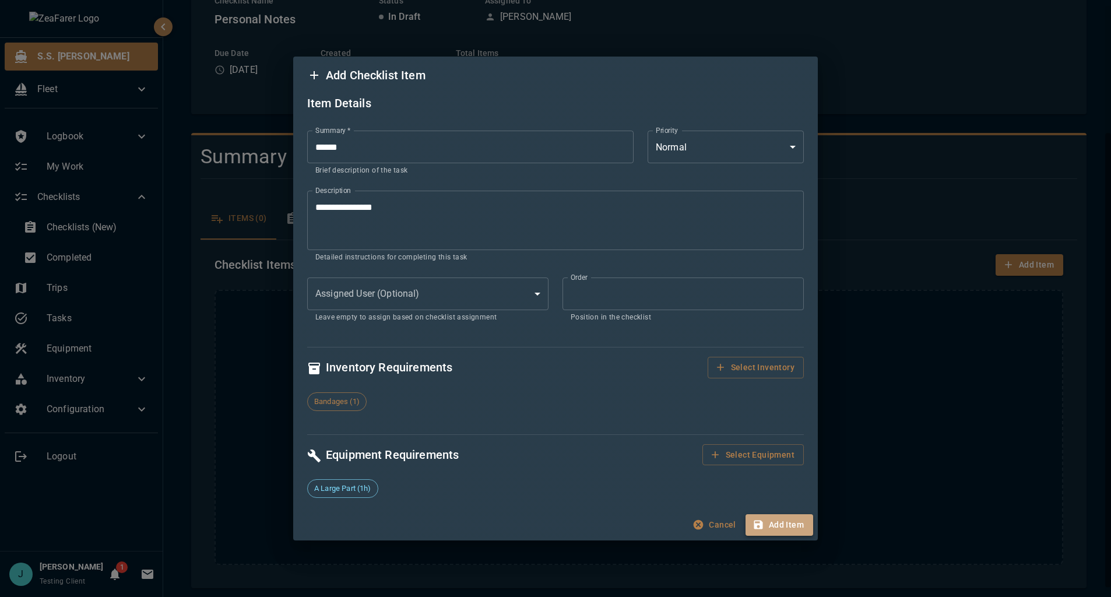
click at [807, 527] on button "Add Item" at bounding box center [780, 525] width 68 height 22
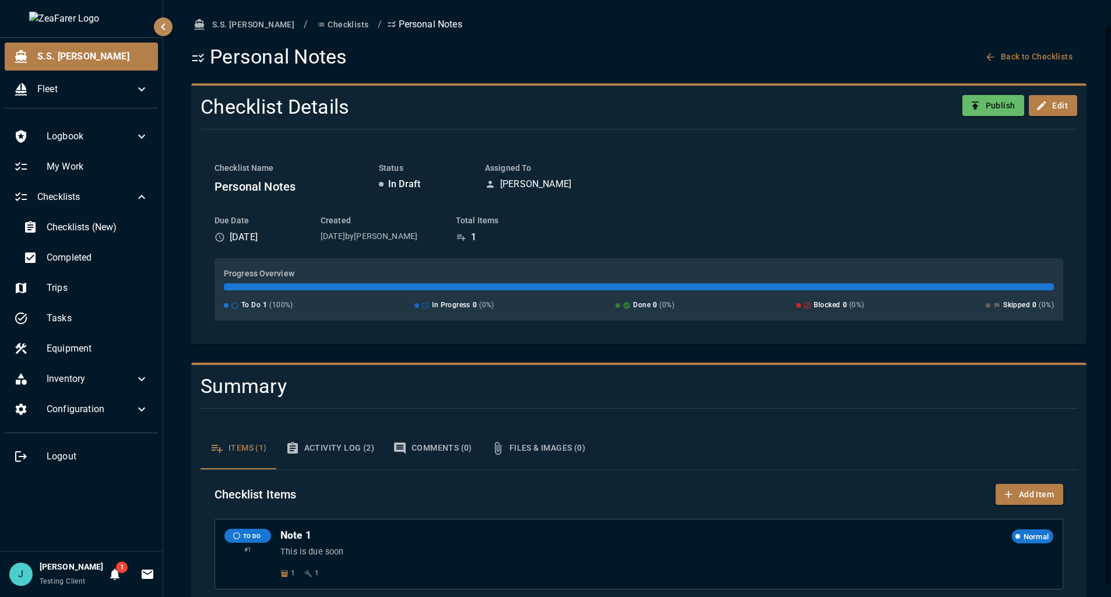
scroll to position [30, 0]
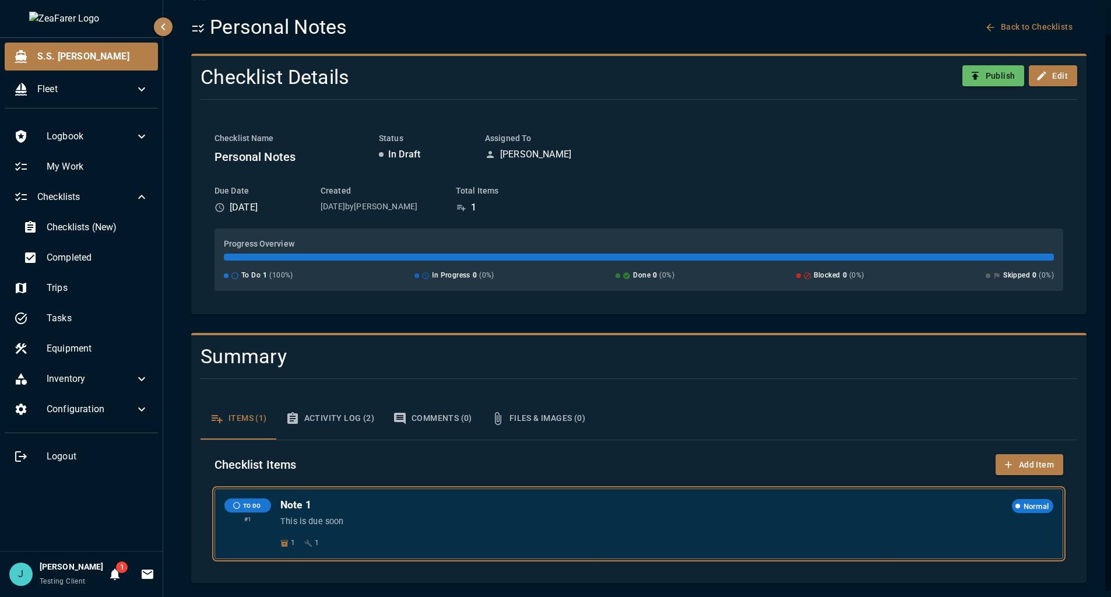
click at [385, 529] on div "Note 1 Normal This is due soon 1 1" at bounding box center [666, 523] width 773 height 50
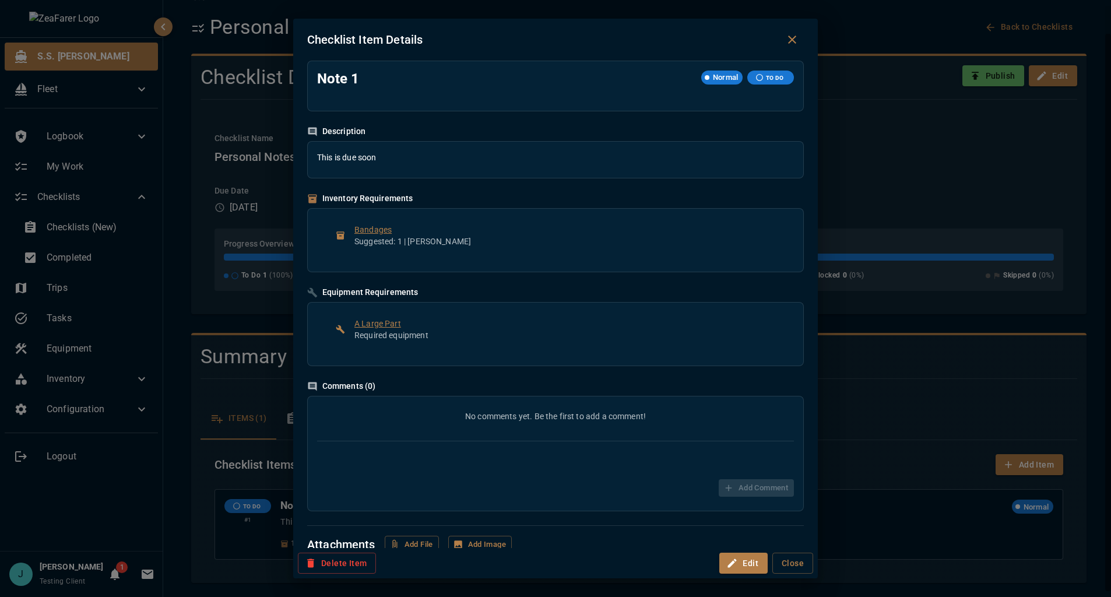
scroll to position [1, 0]
click at [982, 283] on div "Checklist Item Details Note 1 Normal TO DO Description This is due soon Invento…" at bounding box center [555, 298] width 1111 height 597
